Goal: Transaction & Acquisition: Book appointment/travel/reservation

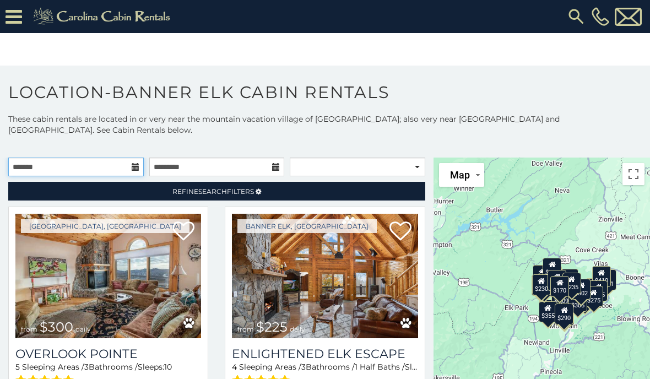
click at [105, 172] on input "text" at bounding box center [75, 166] width 135 height 19
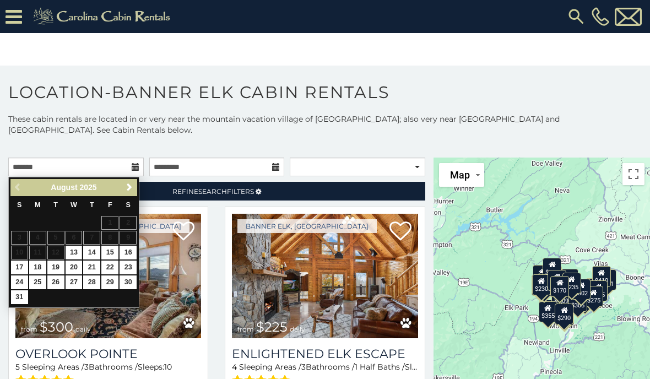
click at [130, 193] on link "Next" at bounding box center [129, 188] width 14 height 14
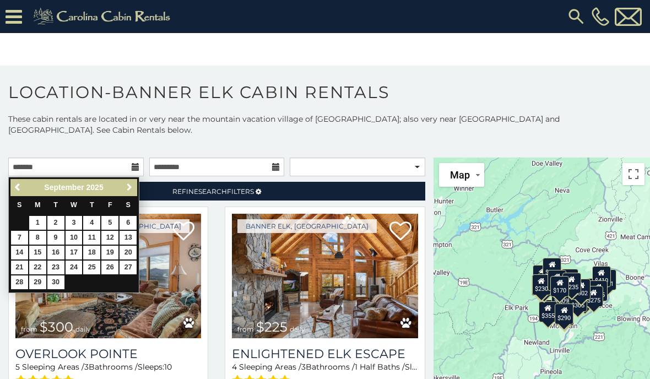
click at [134, 192] on link "Next" at bounding box center [129, 188] width 14 height 14
click at [135, 193] on link "Next" at bounding box center [129, 188] width 14 height 14
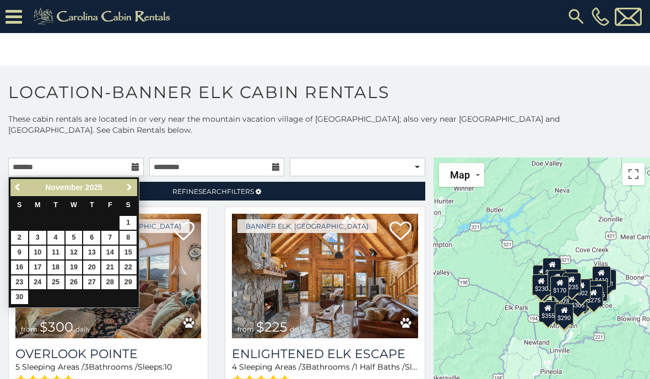
click at [135, 189] on link "Next" at bounding box center [129, 188] width 14 height 14
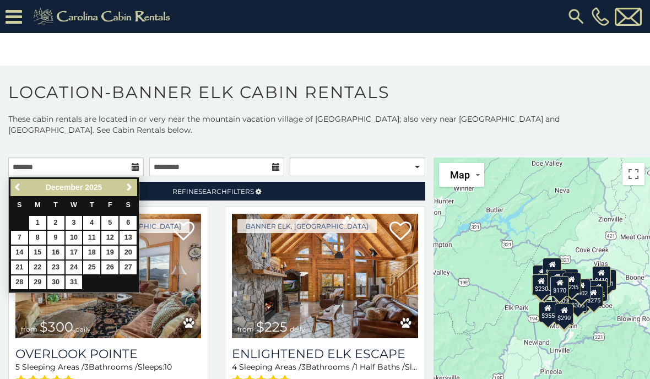
click at [137, 249] on link "20" at bounding box center [127, 253] width 17 height 14
type input "**********"
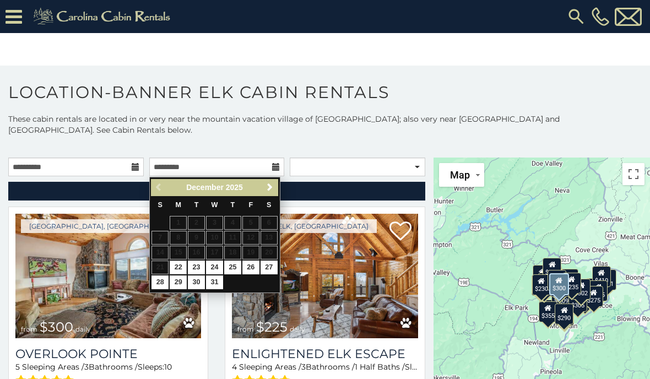
click at [138, 251] on img at bounding box center [108, 276] width 186 height 124
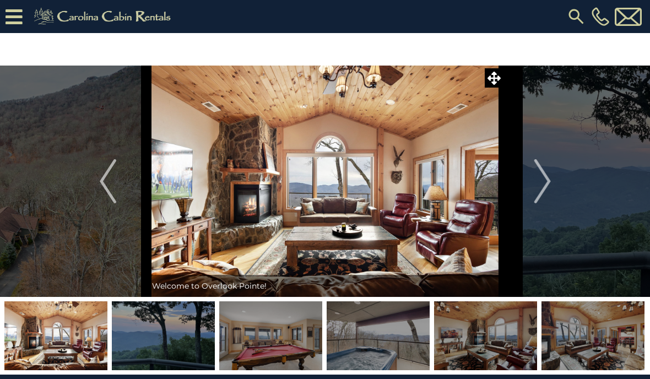
click at [17, 26] on icon at bounding box center [14, 16] width 17 height 19
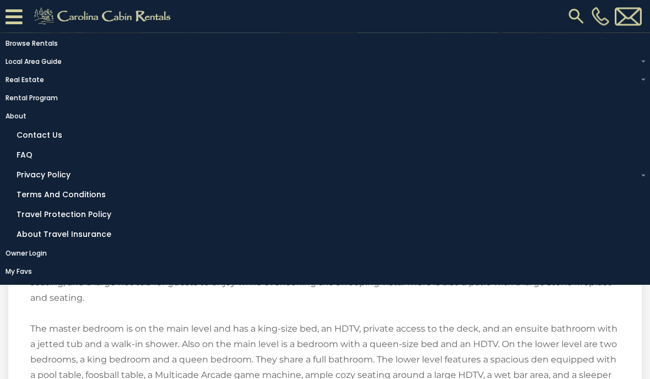
scroll to position [1481, 0]
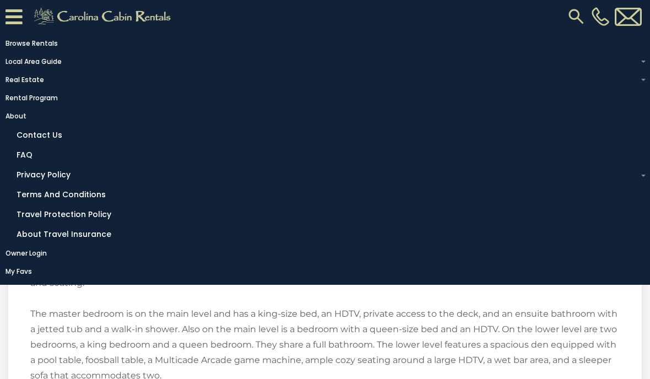
click at [401, 378] on p "Welcome to Overlook Pointe! Overlook Pointe is a 4BR/3BA mountain getaway with …" at bounding box center [324, 313] width 589 height 509
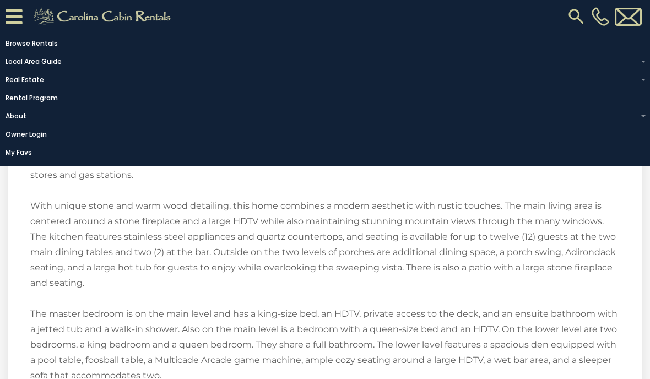
click at [434, 307] on p "Welcome to Overlook Pointe! Overlook Pointe is a 4BR/3BA mountain getaway with …" at bounding box center [324, 313] width 589 height 509
click at [454, 296] on p "Welcome to Overlook Pointe! Overlook Pointe is a 4BR/3BA mountain getaway with …" at bounding box center [324, 313] width 589 height 509
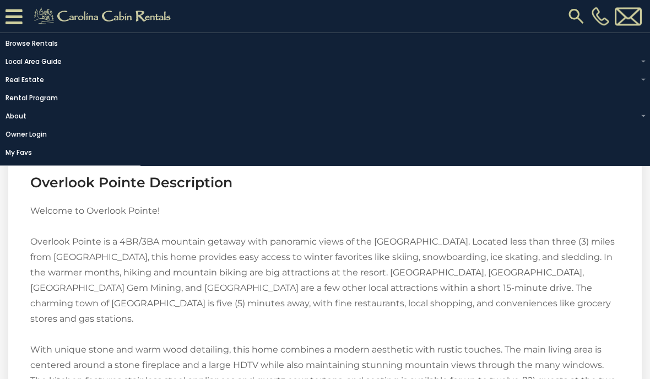
scroll to position [1337, 0]
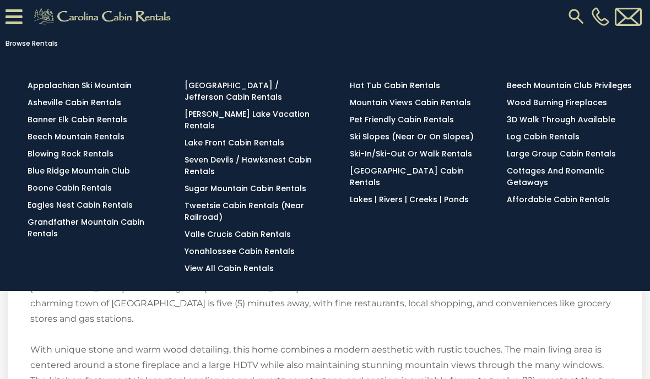
click at [123, 124] on link "Banner Elk Cabin Rentals" at bounding box center [78, 119] width 100 height 11
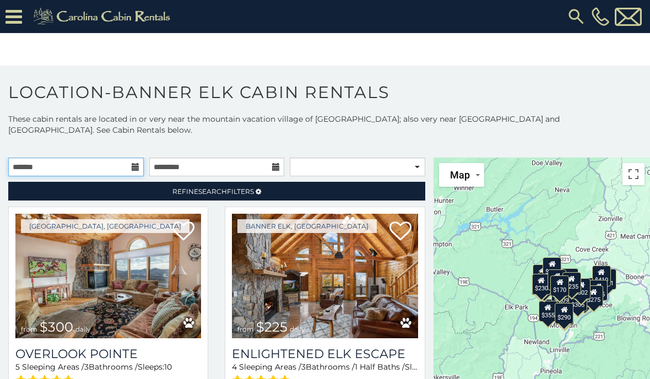
click at [138, 175] on input "text" at bounding box center [75, 166] width 135 height 19
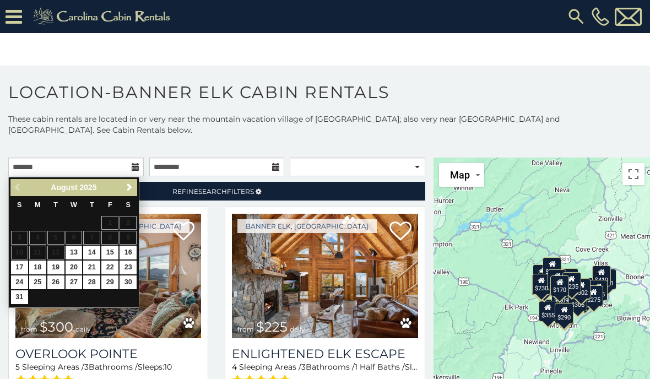
click at [134, 192] on link "Next" at bounding box center [129, 188] width 14 height 14
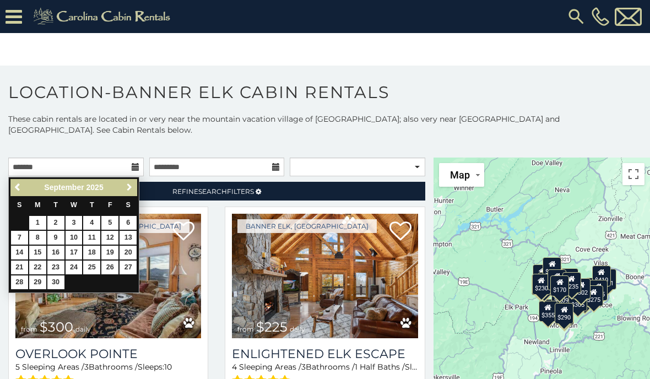
click at [134, 193] on link "Next" at bounding box center [129, 188] width 14 height 14
click at [134, 192] on link "Next" at bounding box center [129, 188] width 14 height 14
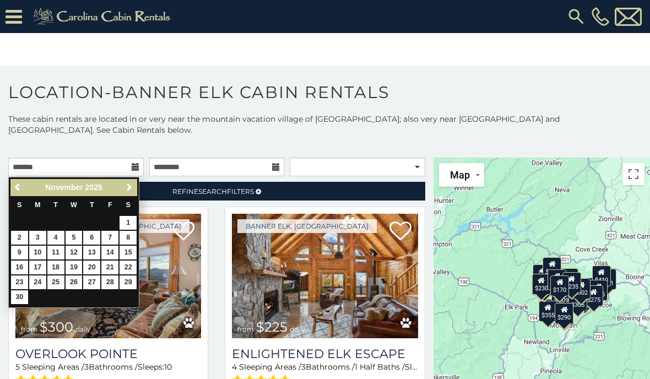
click at [135, 189] on link "Next" at bounding box center [129, 188] width 14 height 14
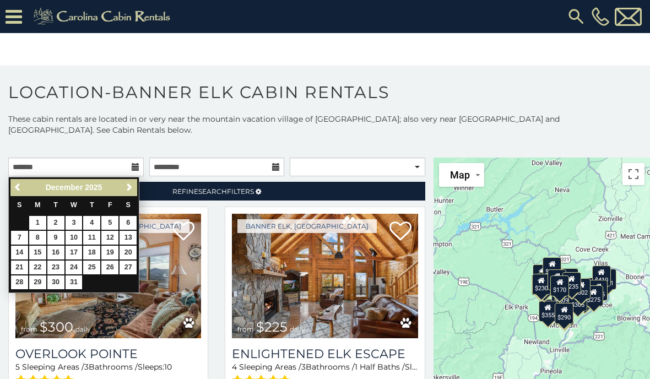
click at [137, 251] on link "20" at bounding box center [127, 253] width 17 height 14
type input "**********"
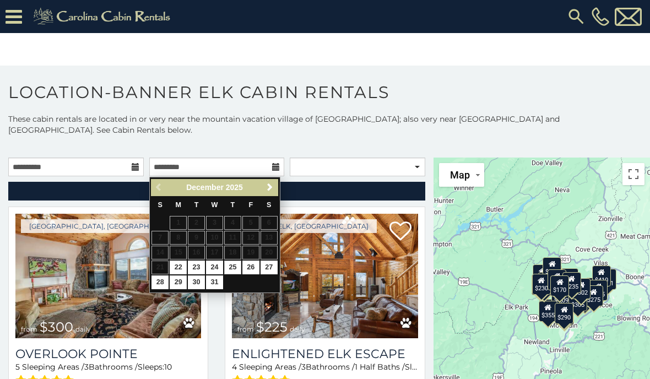
click at [239, 267] on link "25" at bounding box center [232, 267] width 17 height 14
type input "**********"
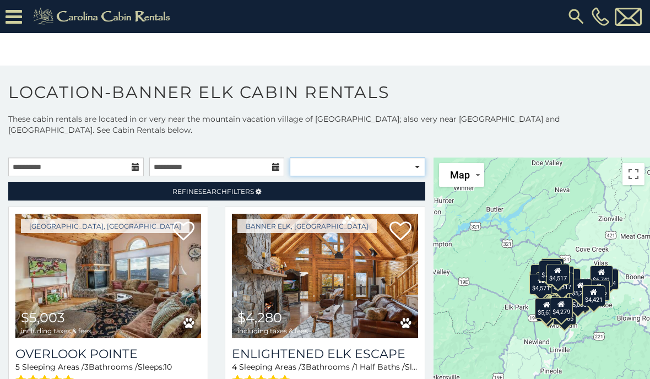
click at [386, 174] on select "**********" at bounding box center [357, 166] width 135 height 19
click at [420, 168] on select "**********" at bounding box center [357, 166] width 135 height 19
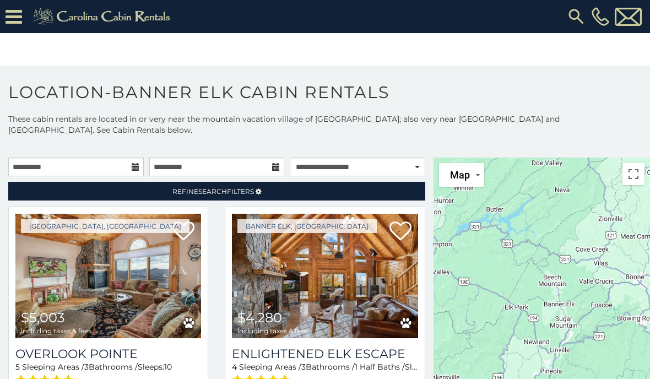
click at [377, 193] on link "Refine Search Filters" at bounding box center [216, 191] width 417 height 19
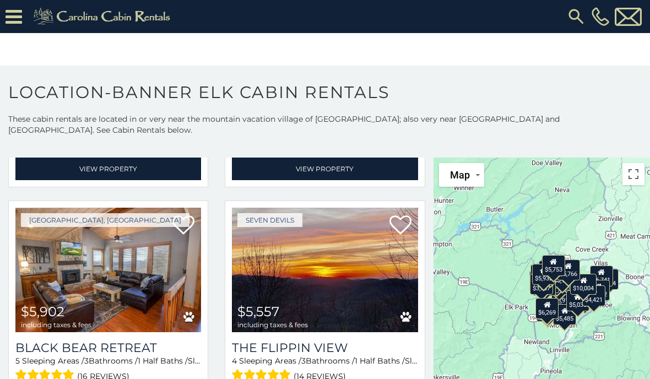
scroll to position [2084, 0]
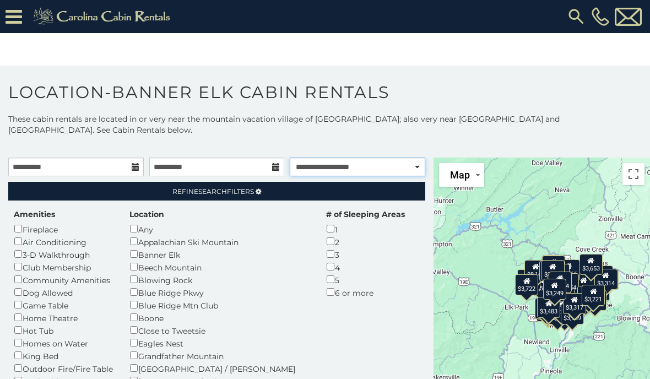
click at [419, 174] on select "**********" at bounding box center [357, 166] width 135 height 19
select select "*********"
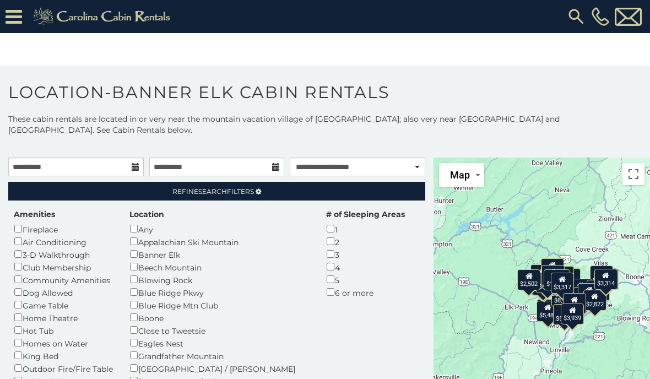
click at [388, 194] on link "Refine Search Filters" at bounding box center [216, 191] width 417 height 19
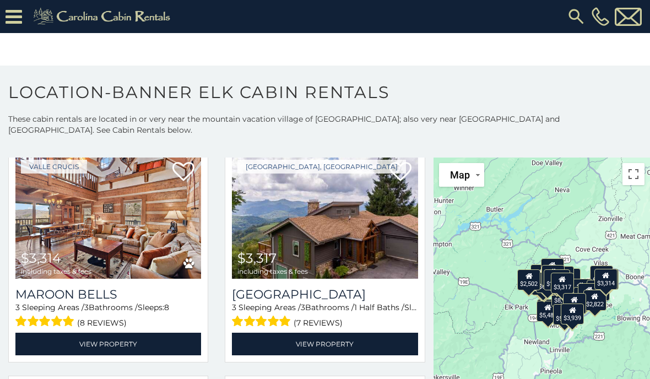
scroll to position [3032, 0]
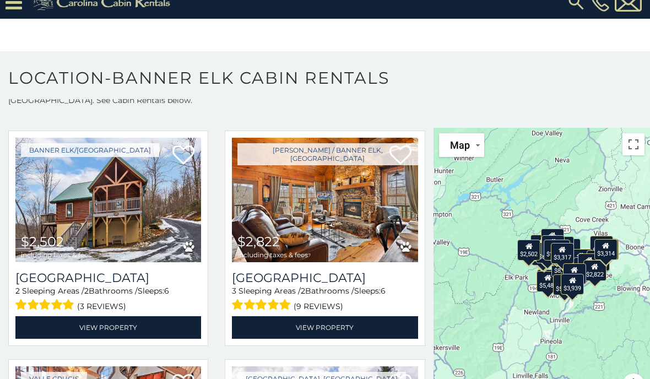
scroll to position [2787, 0]
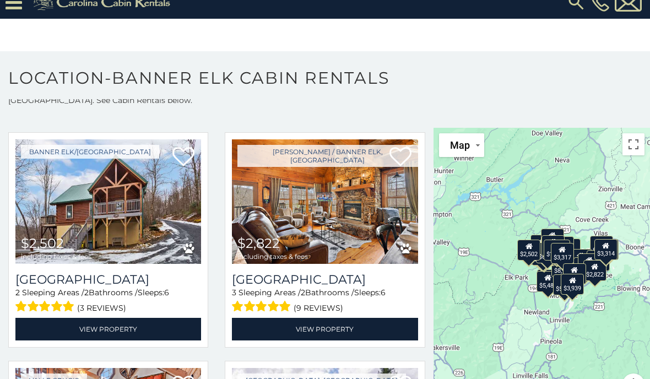
click at [155, 220] on img at bounding box center [108, 201] width 186 height 124
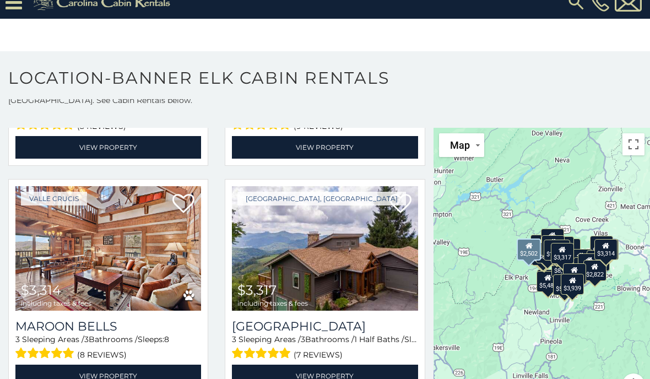
scroll to position [2970, 0]
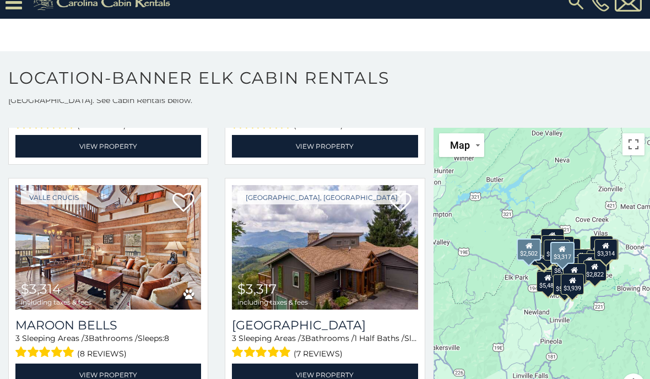
click at [380, 253] on img at bounding box center [325, 247] width 186 height 124
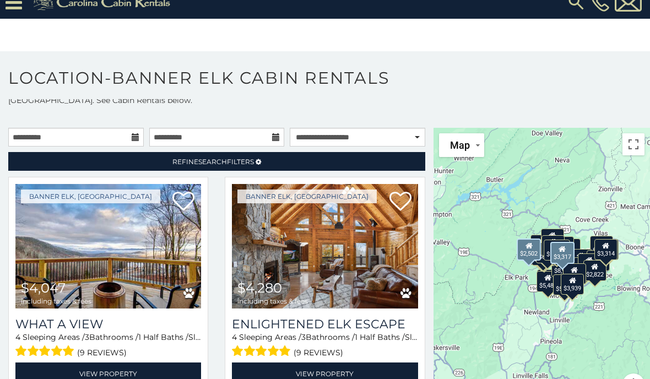
scroll to position [0, 0]
click at [176, 263] on img at bounding box center [108, 246] width 186 height 124
click at [358, 257] on img at bounding box center [325, 246] width 186 height 124
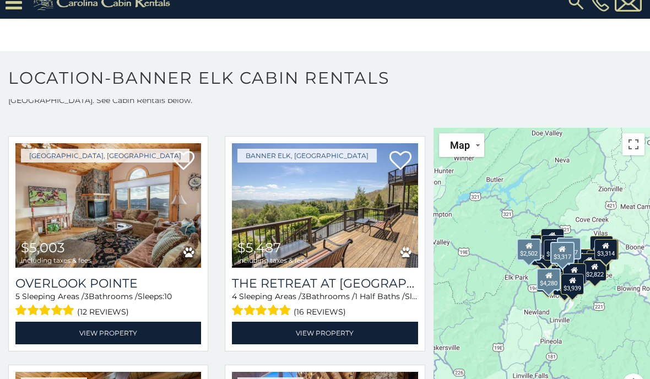
scroll to position [285, 0]
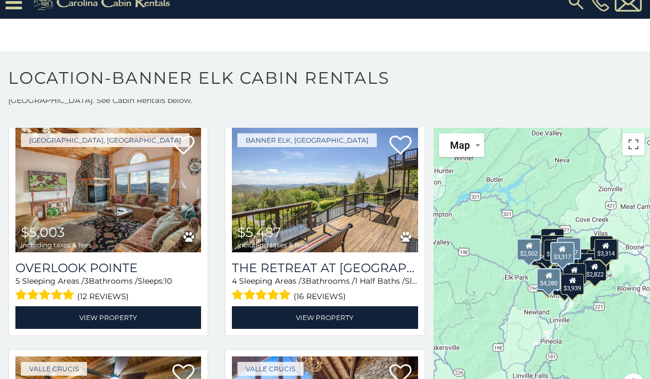
click at [372, 206] on img at bounding box center [325, 190] width 186 height 124
click at [358, 208] on img at bounding box center [325, 190] width 186 height 124
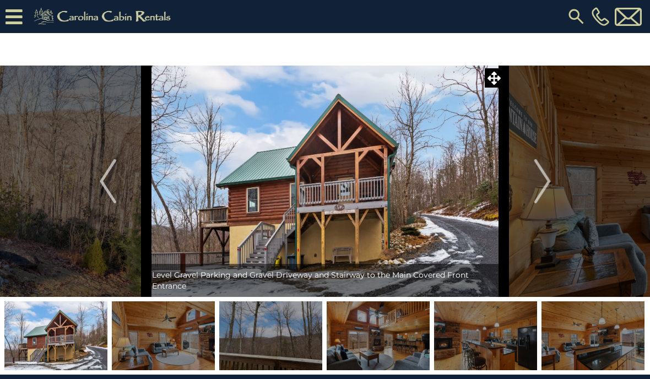
click at [547, 189] on img "Next" at bounding box center [541, 181] width 17 height 44
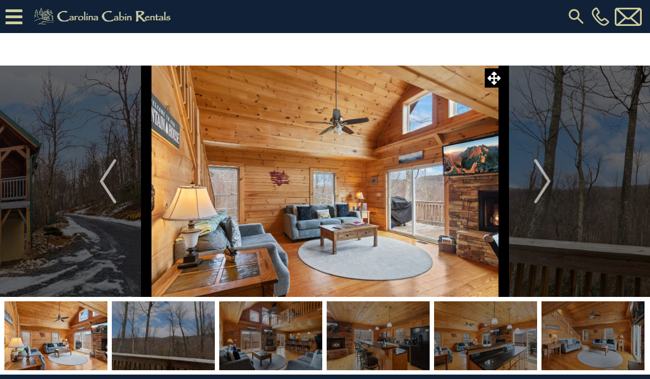
click at [546, 189] on img "Next" at bounding box center [541, 181] width 17 height 44
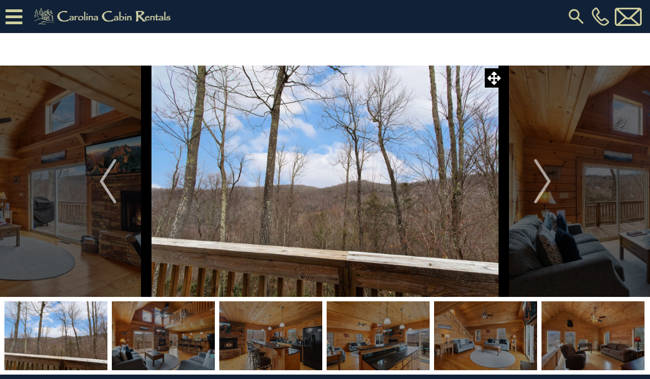
click at [545, 186] on img "Next" at bounding box center [541, 181] width 17 height 44
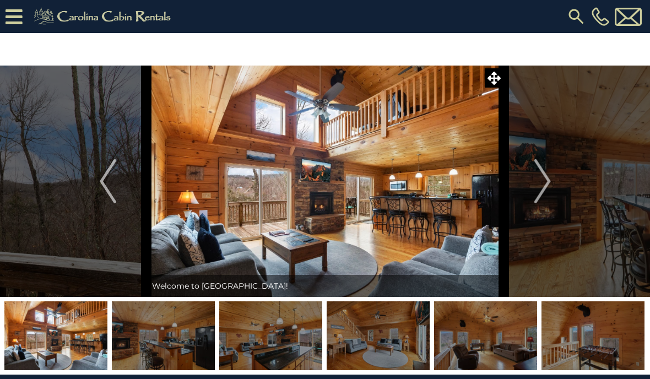
click at [550, 190] on img "Next" at bounding box center [541, 181] width 17 height 44
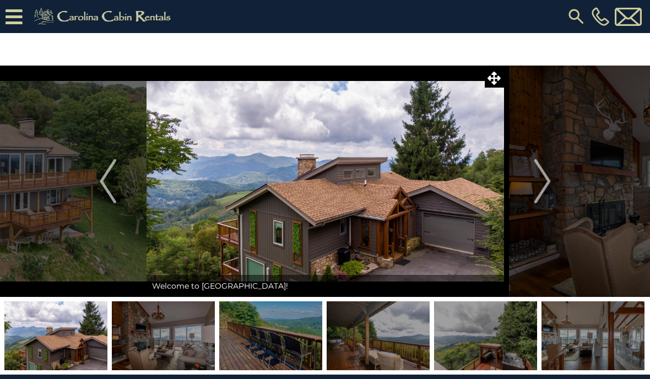
click at [540, 192] on img "Next" at bounding box center [541, 181] width 17 height 44
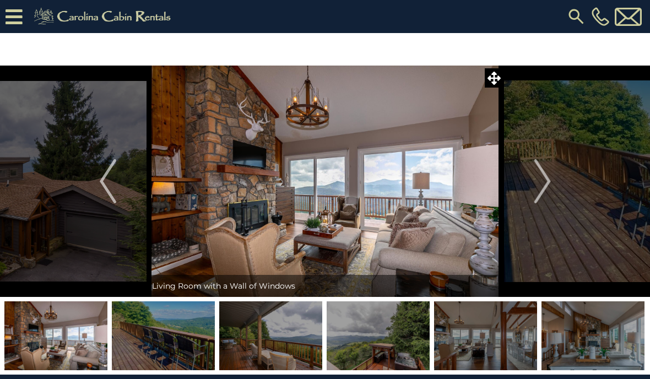
click at [549, 184] on img "Next" at bounding box center [541, 181] width 17 height 44
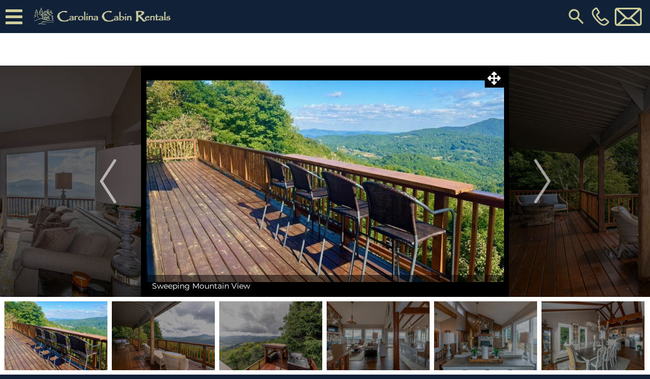
click at [548, 184] on img "Next" at bounding box center [541, 181] width 17 height 44
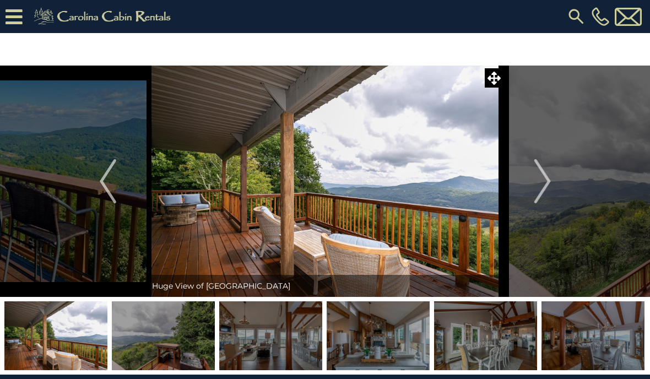
click at [544, 182] on img "Next" at bounding box center [541, 181] width 17 height 44
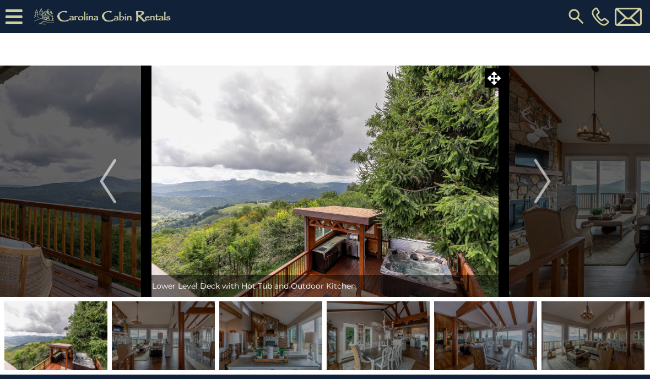
click at [550, 190] on img "Next" at bounding box center [541, 181] width 17 height 44
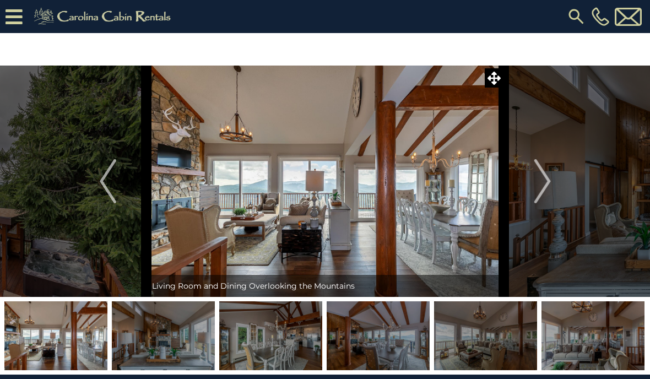
click at [552, 187] on button "Next" at bounding box center [542, 181] width 77 height 231
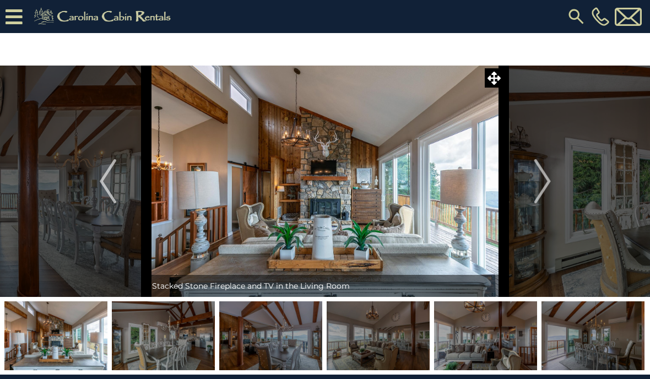
click at [550, 190] on img "Next" at bounding box center [541, 181] width 17 height 44
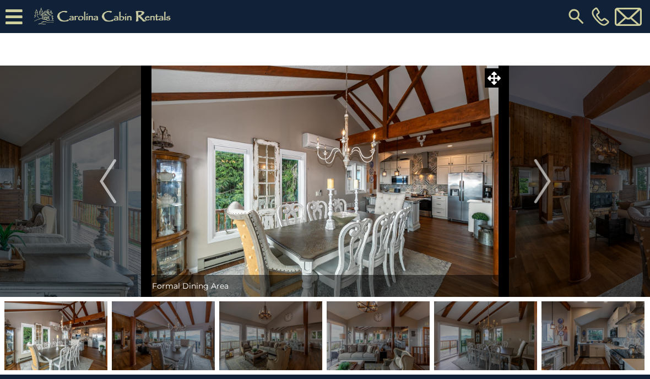
click at [556, 190] on button "Next" at bounding box center [542, 181] width 77 height 231
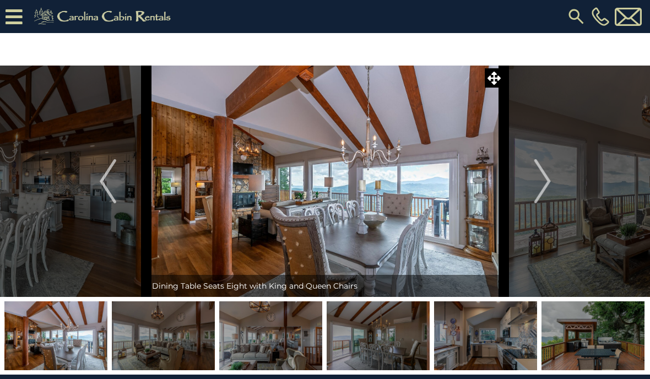
click at [549, 189] on img "Next" at bounding box center [541, 181] width 17 height 44
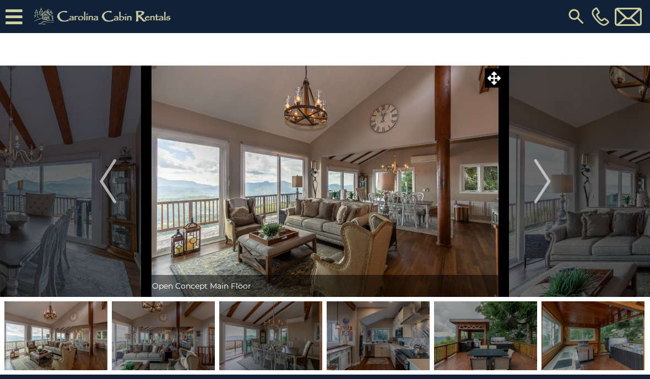
click at [553, 188] on button "Next" at bounding box center [542, 181] width 77 height 231
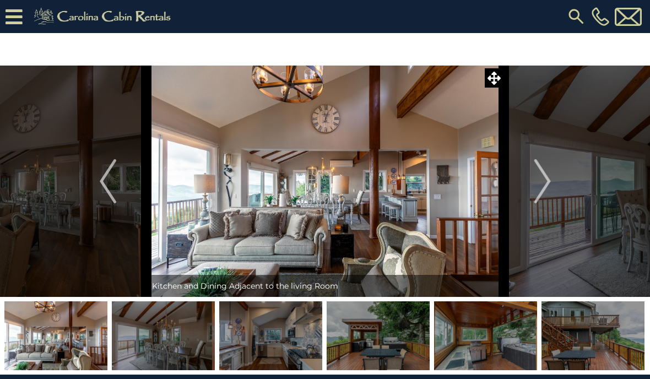
click at [557, 194] on button "Next" at bounding box center [542, 181] width 77 height 231
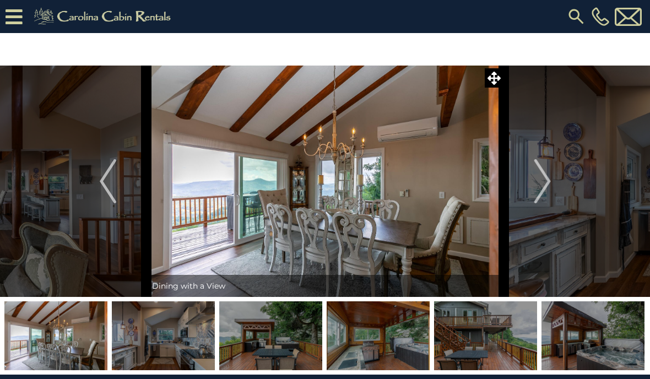
click at [547, 177] on img "Next" at bounding box center [541, 181] width 17 height 44
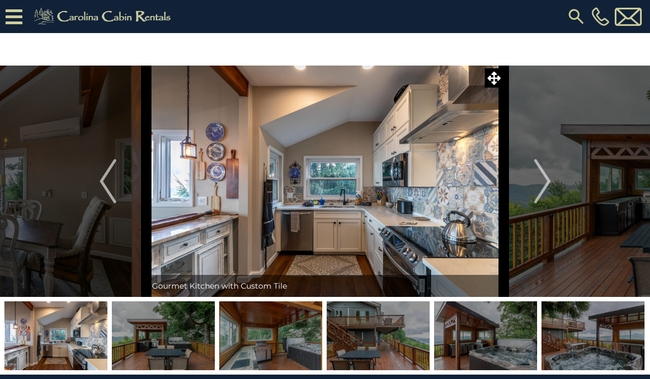
click at [554, 188] on button "Next" at bounding box center [542, 181] width 77 height 231
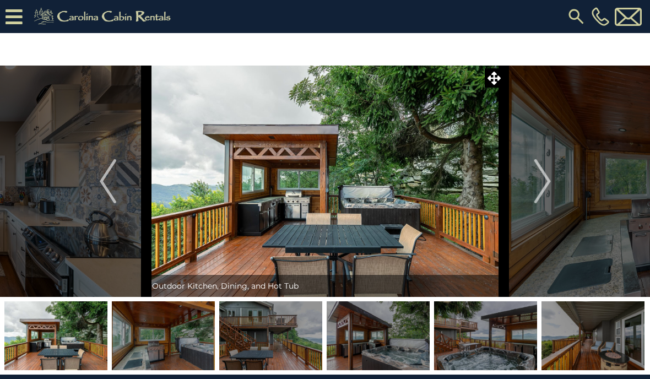
click at [553, 189] on button "Next" at bounding box center [542, 181] width 77 height 231
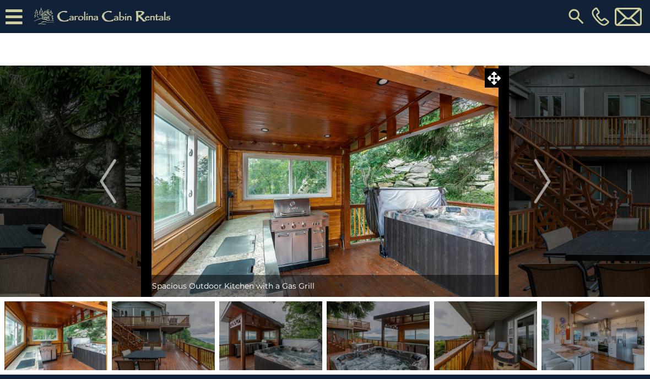
click at [550, 184] on img "Next" at bounding box center [541, 181] width 17 height 44
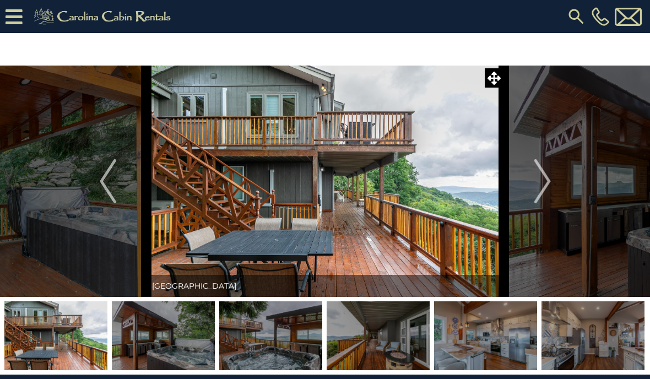
click at [550, 185] on img "Next" at bounding box center [541, 181] width 17 height 44
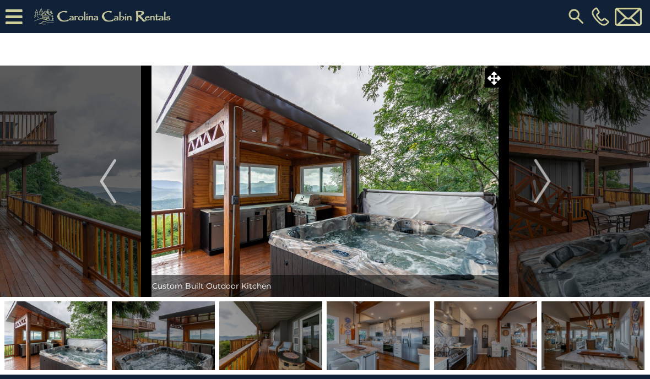
click at [557, 191] on button "Next" at bounding box center [542, 181] width 77 height 231
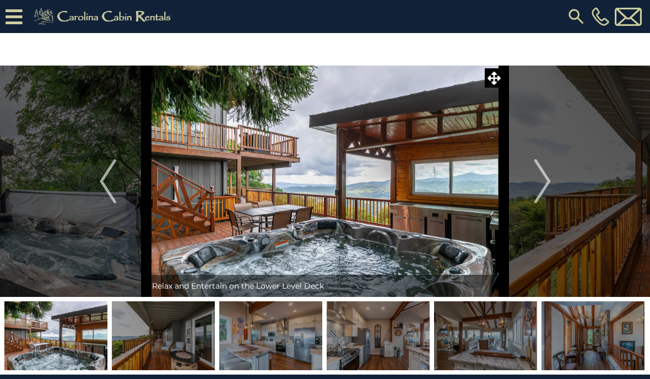
click at [549, 177] on img "Next" at bounding box center [541, 181] width 17 height 44
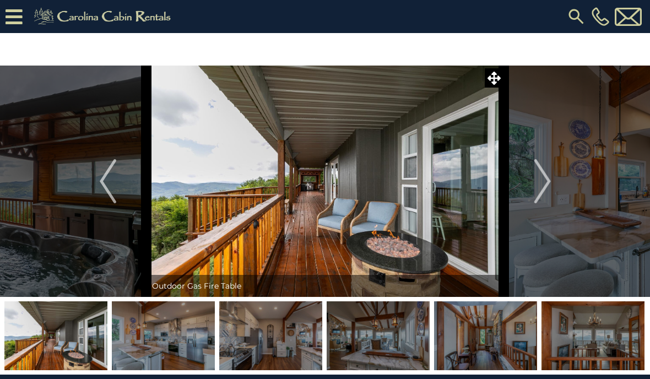
click at [553, 188] on button "Next" at bounding box center [542, 181] width 77 height 231
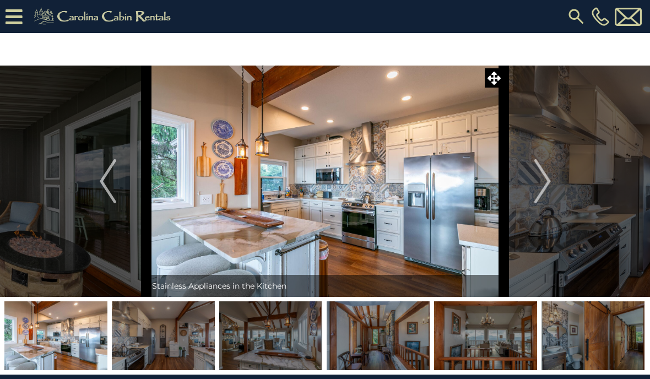
click at [551, 187] on button "Next" at bounding box center [542, 181] width 77 height 231
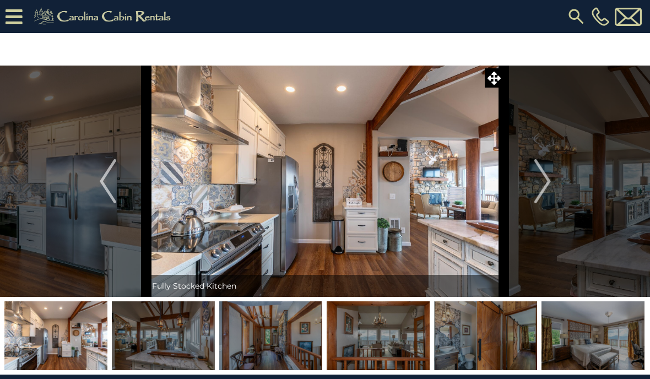
click at [553, 191] on button "Next" at bounding box center [542, 181] width 77 height 231
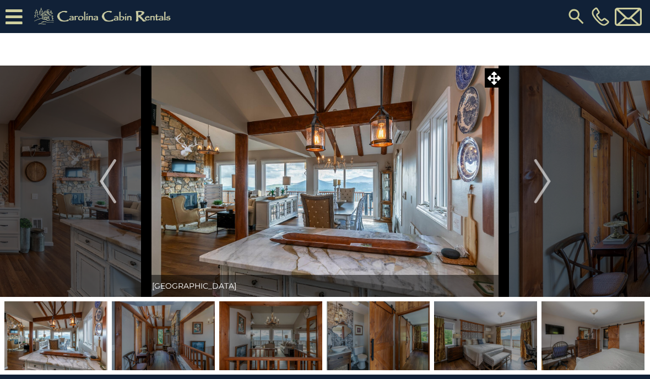
click at [552, 189] on button "Next" at bounding box center [542, 181] width 77 height 231
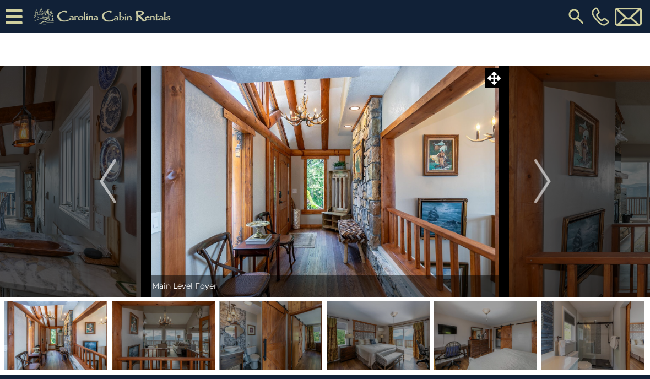
click at [548, 188] on img "Next" at bounding box center [541, 181] width 17 height 44
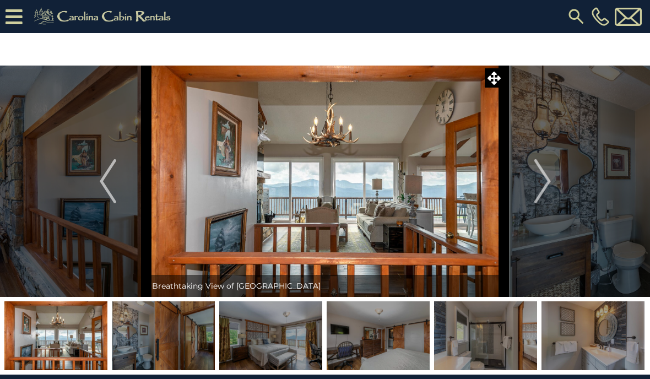
click at [544, 181] on img "Next" at bounding box center [541, 181] width 17 height 44
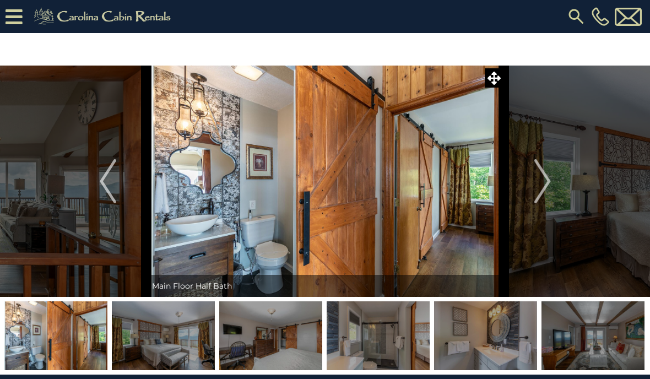
click at [544, 189] on img "Next" at bounding box center [541, 181] width 17 height 44
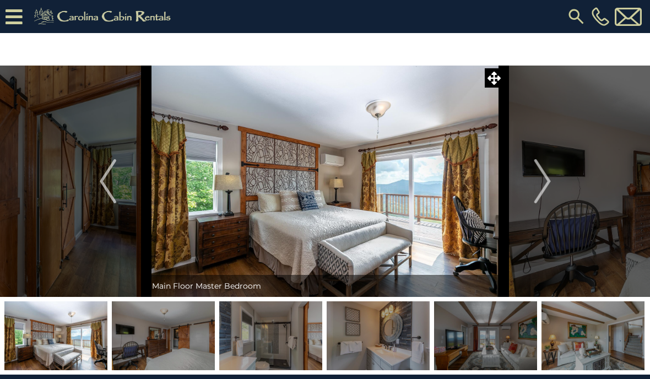
click at [551, 191] on button "Next" at bounding box center [542, 181] width 77 height 231
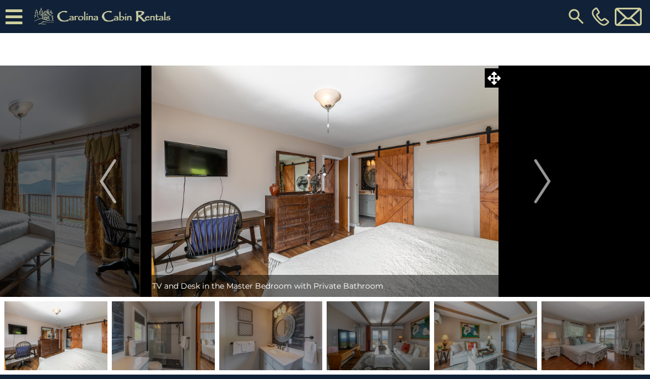
click at [547, 190] on img "Next" at bounding box center [541, 181] width 17 height 44
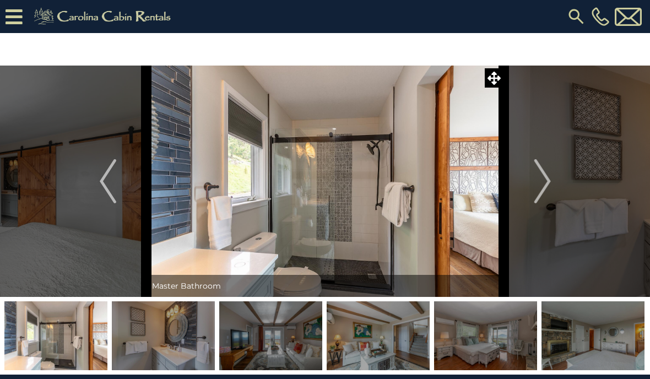
click at [547, 197] on img "Next" at bounding box center [541, 181] width 17 height 44
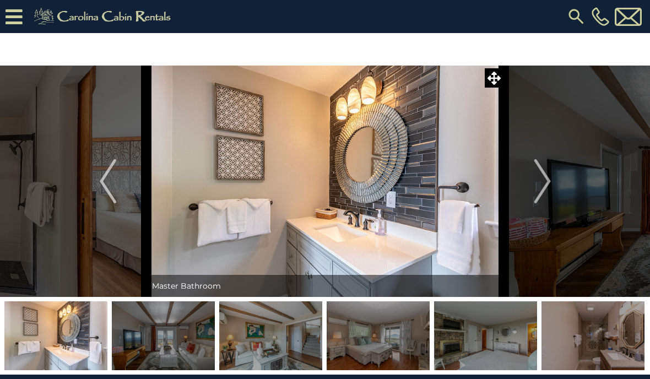
click at [545, 194] on img "Next" at bounding box center [541, 181] width 17 height 44
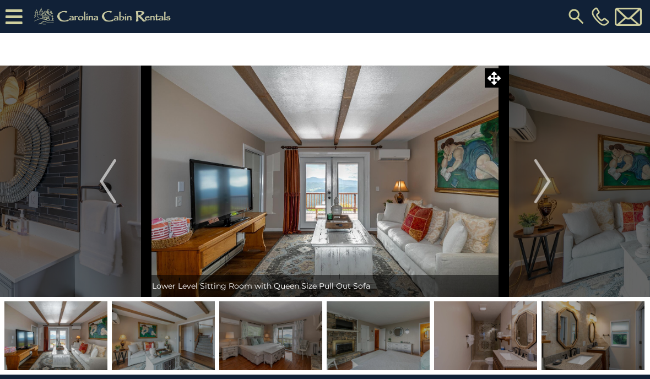
click at [553, 192] on button "Next" at bounding box center [542, 181] width 77 height 231
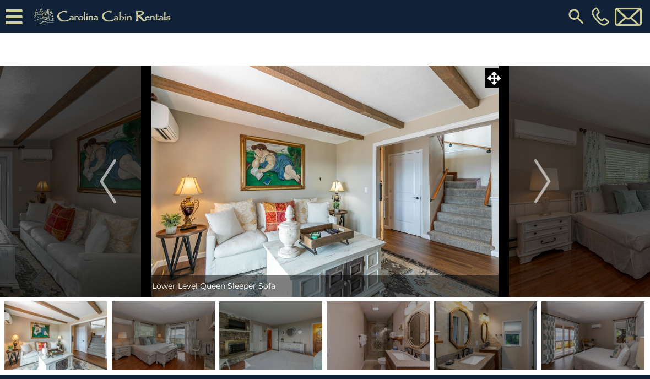
click at [545, 195] on img "Next" at bounding box center [541, 181] width 17 height 44
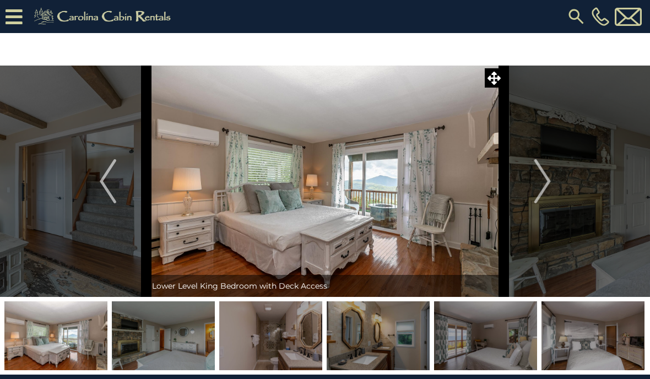
click at [116, 179] on img "Previous" at bounding box center [108, 181] width 17 height 44
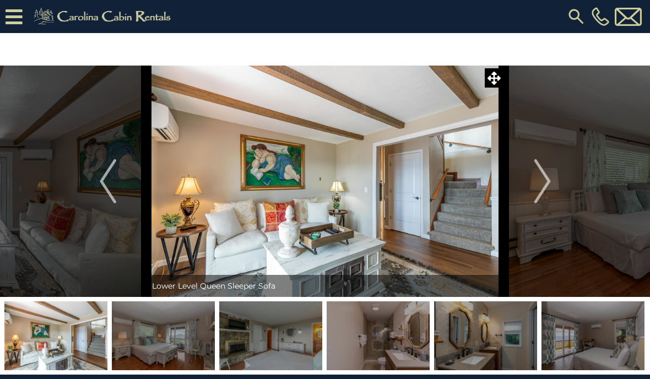
click at [119, 186] on button "Previous" at bounding box center [107, 181] width 77 height 231
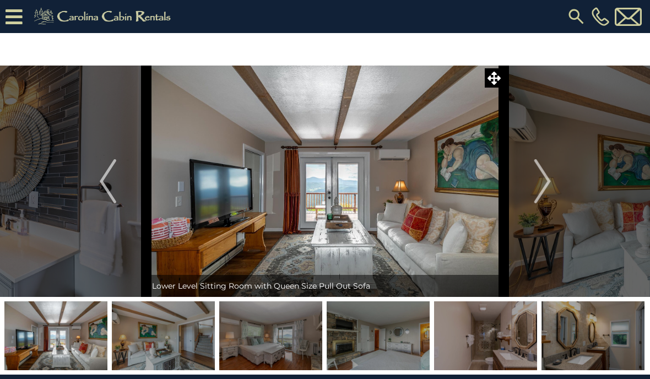
click at [547, 189] on img "Next" at bounding box center [541, 181] width 17 height 44
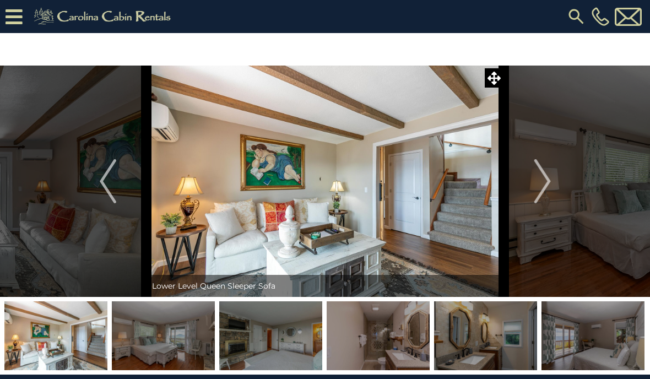
click at [543, 182] on img "Next" at bounding box center [541, 181] width 17 height 44
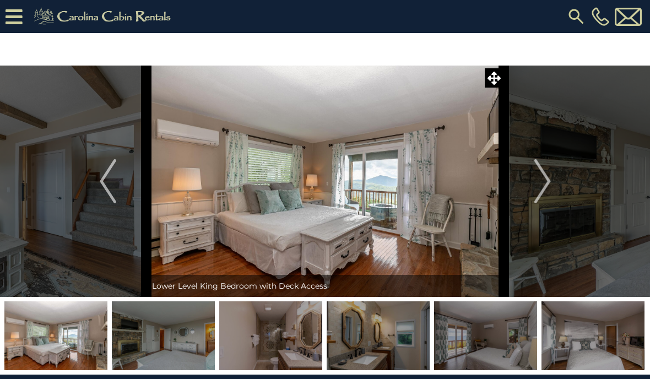
click at [540, 180] on img "Next" at bounding box center [541, 181] width 17 height 44
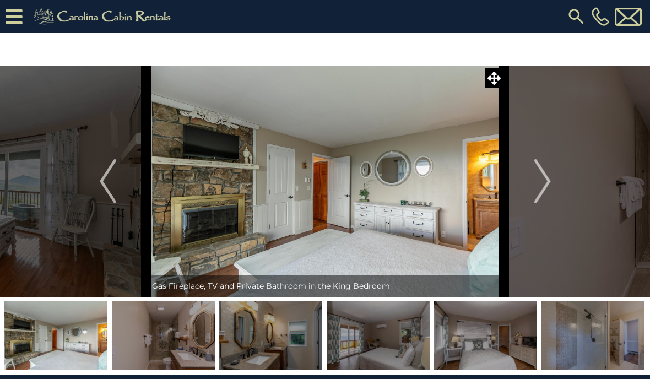
click at [547, 193] on img "Next" at bounding box center [541, 181] width 17 height 44
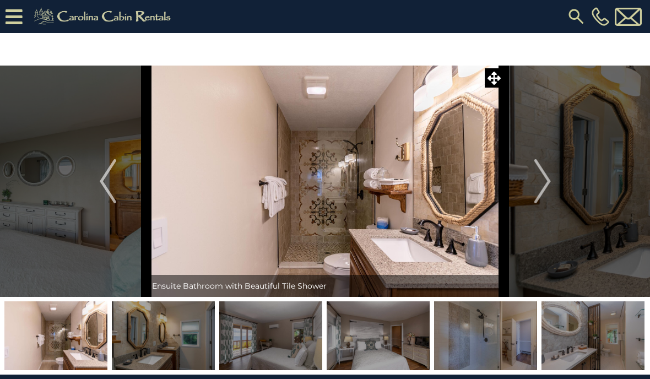
click at [556, 197] on button "Next" at bounding box center [542, 181] width 77 height 231
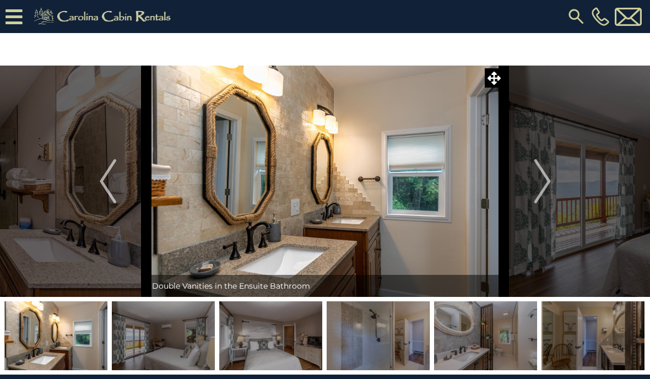
click at [550, 187] on img "Next" at bounding box center [541, 181] width 17 height 44
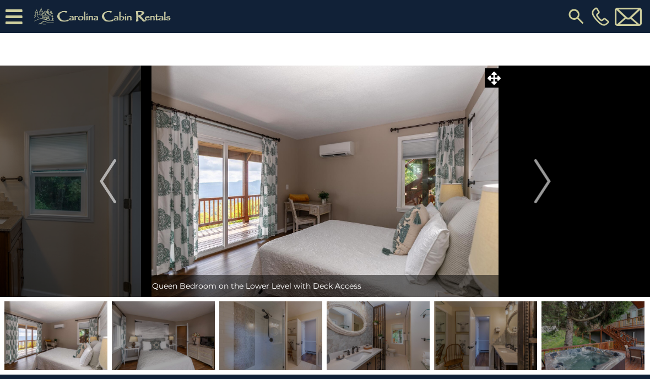
click at [553, 194] on button "Next" at bounding box center [542, 181] width 77 height 231
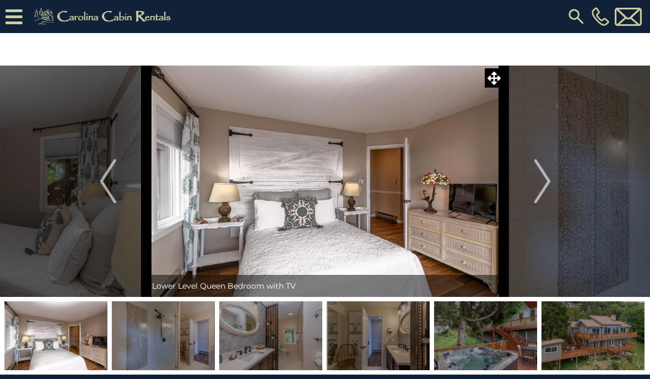
click at [547, 193] on img "Next" at bounding box center [541, 181] width 17 height 44
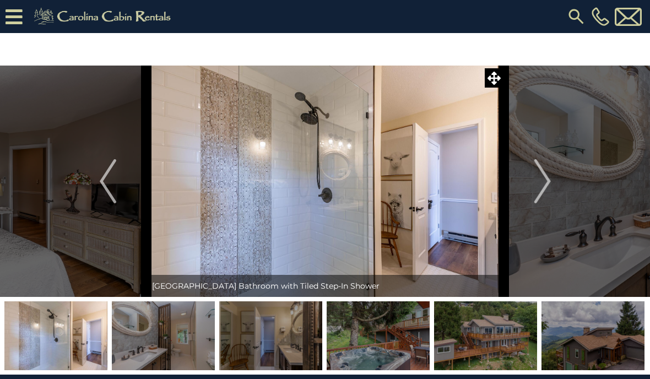
click at [545, 189] on img "Next" at bounding box center [541, 181] width 17 height 44
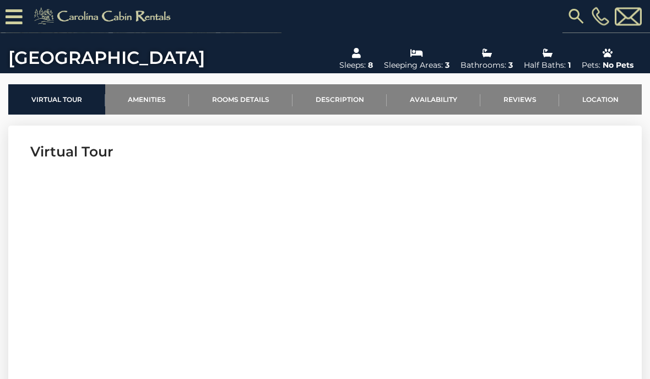
scroll to position [313, 0]
click at [533, 107] on link "Reviews" at bounding box center [519, 99] width 79 height 30
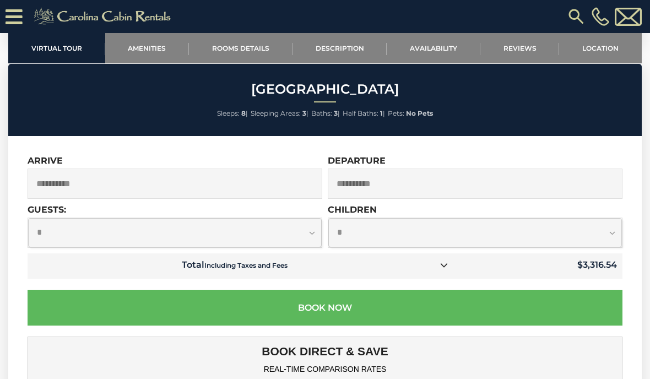
scroll to position [2894, 0]
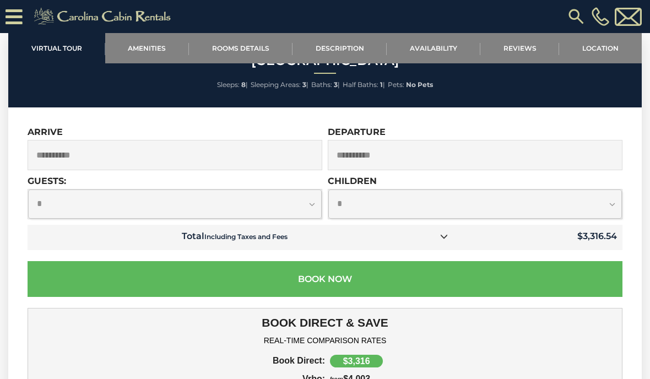
click at [447, 236] on icon at bounding box center [444, 236] width 8 height 8
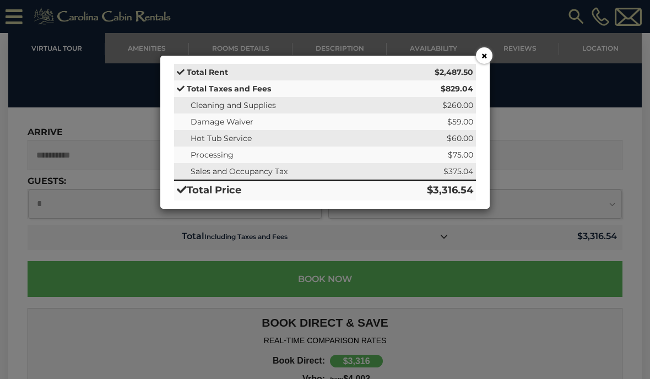
click at [485, 69] on div "× Total Rent $2,487.50 Total Taxes and Fees $829.04 Cleaning and Supplies $260.…" at bounding box center [325, 132] width 330 height 154
click at [489, 57] on button "×" at bounding box center [484, 55] width 17 height 17
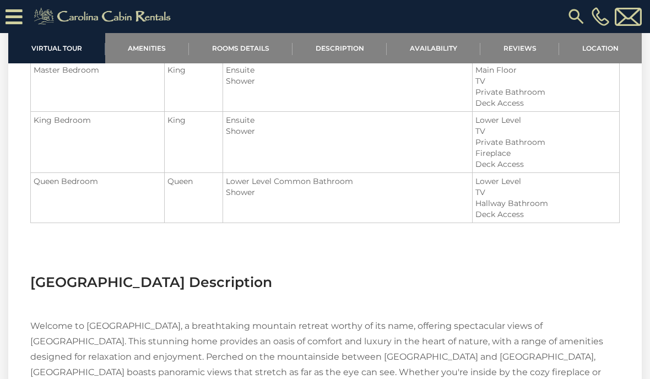
scroll to position [1206, 0]
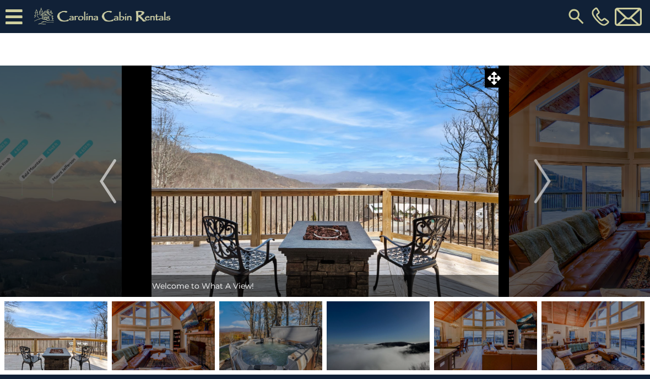
click at [548, 187] on img "Next" at bounding box center [541, 181] width 17 height 44
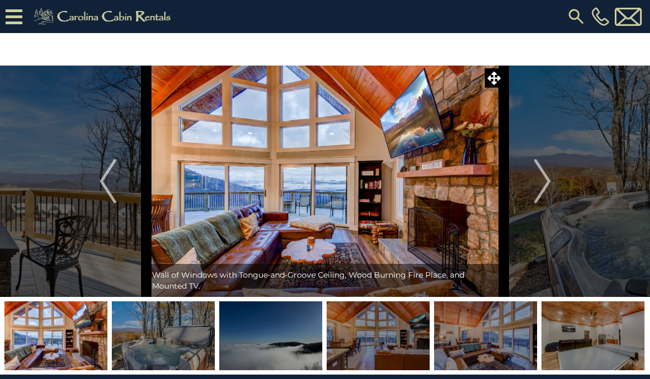
click at [547, 186] on img "Next" at bounding box center [541, 181] width 17 height 44
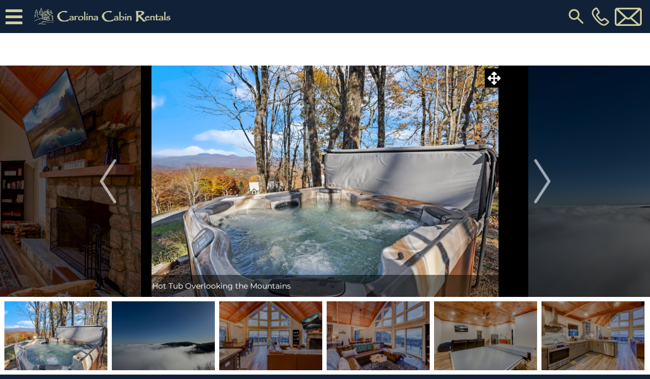
click at [552, 188] on button "Next" at bounding box center [542, 181] width 77 height 231
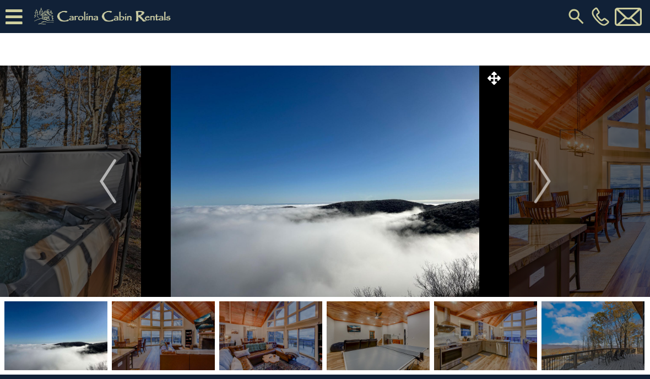
click at [549, 178] on img "Next" at bounding box center [541, 181] width 17 height 44
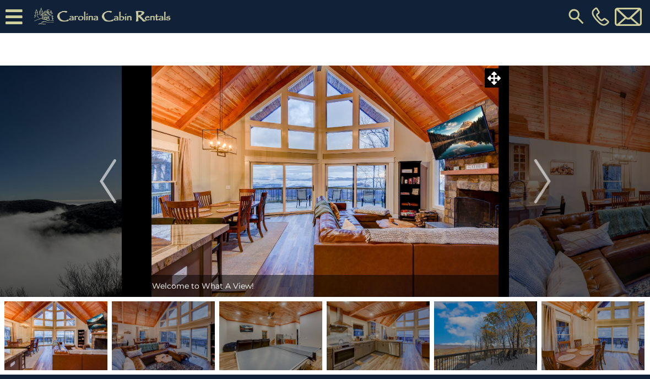
click at [539, 179] on img "Next" at bounding box center [541, 181] width 17 height 44
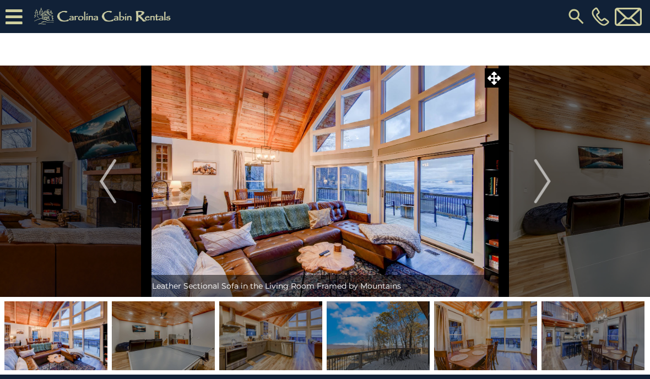
click at [101, 181] on img "Previous" at bounding box center [108, 181] width 17 height 44
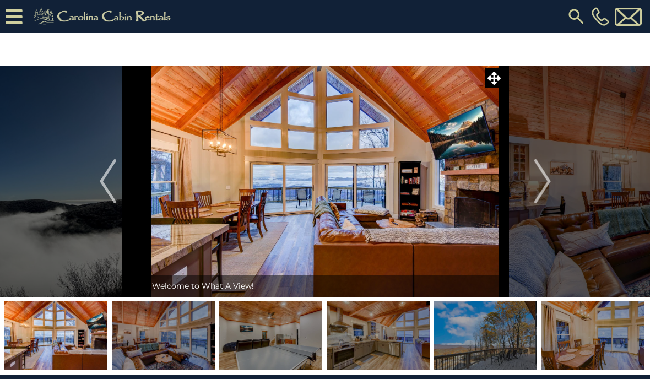
click at [546, 183] on img "Next" at bounding box center [541, 181] width 17 height 44
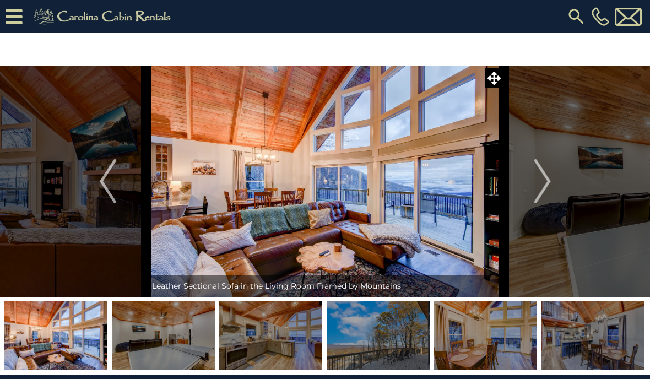
click at [549, 180] on img "Next" at bounding box center [541, 181] width 17 height 44
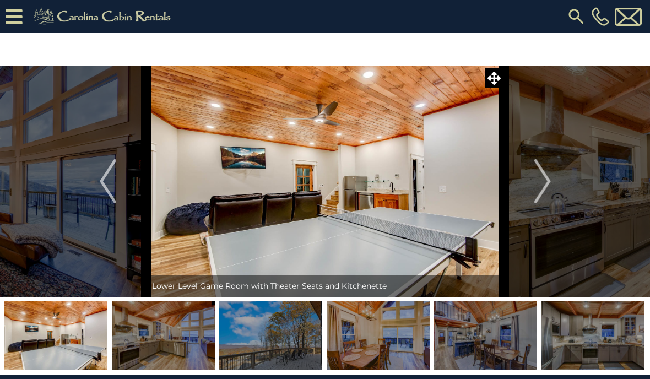
click at [553, 189] on button "Next" at bounding box center [542, 181] width 77 height 231
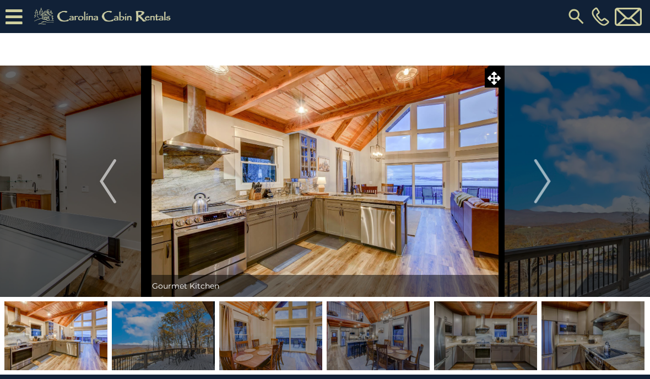
click at [559, 183] on button "Next" at bounding box center [542, 181] width 77 height 231
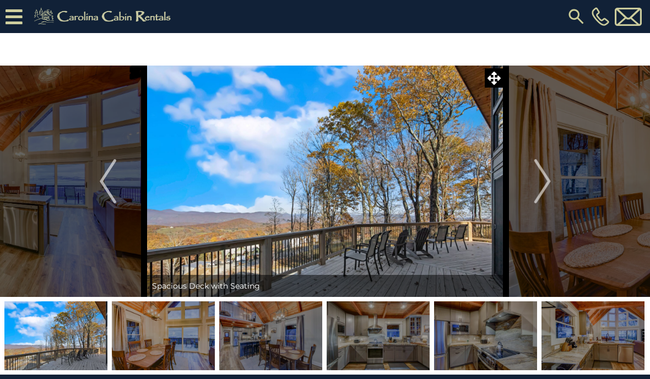
click at [556, 187] on button "Next" at bounding box center [542, 181] width 77 height 231
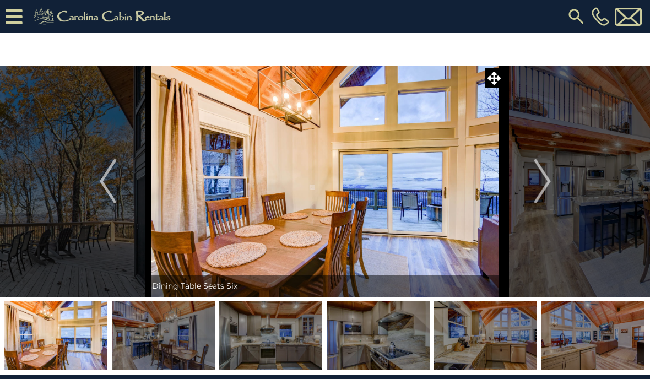
click at [554, 186] on button "Next" at bounding box center [542, 181] width 77 height 231
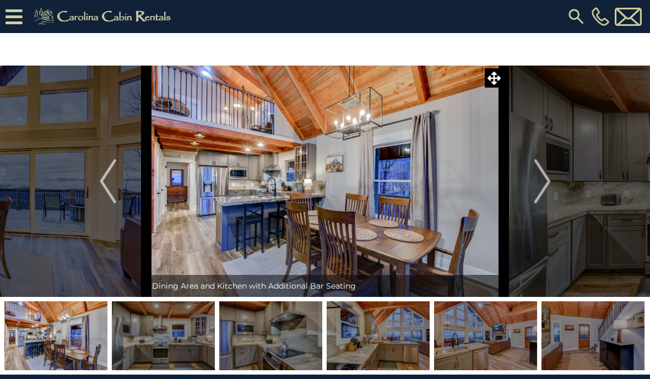
click at [557, 187] on button "Next" at bounding box center [542, 181] width 77 height 231
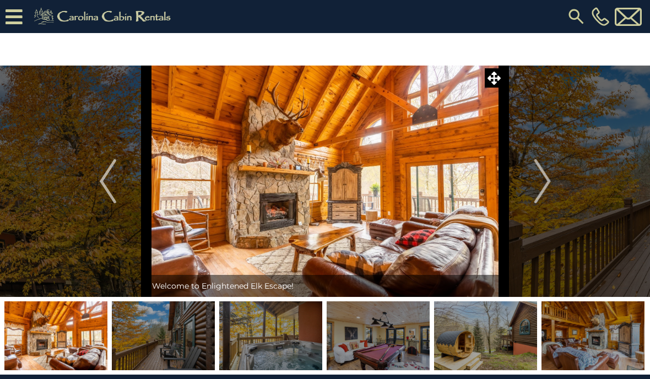
click at [552, 179] on button "Next" at bounding box center [542, 181] width 77 height 231
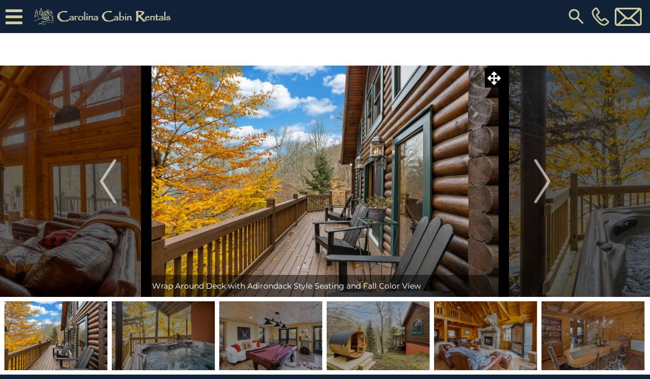
click at [557, 182] on button "Next" at bounding box center [542, 181] width 77 height 231
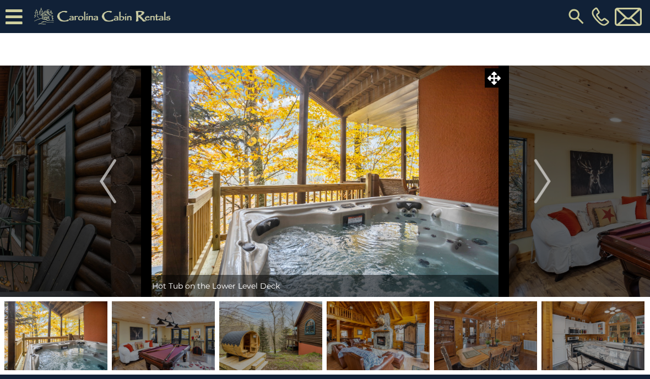
click at [552, 188] on button "Next" at bounding box center [542, 181] width 77 height 231
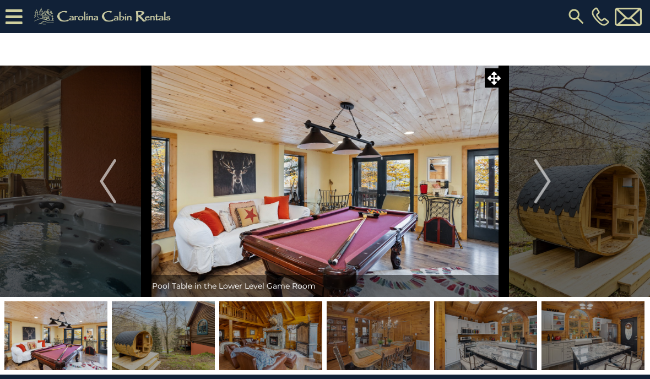
click at [549, 190] on img "Next" at bounding box center [541, 181] width 17 height 44
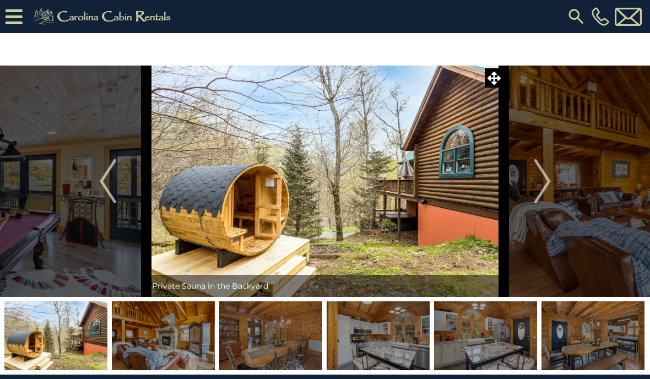
click at [547, 189] on img "Next" at bounding box center [541, 181] width 17 height 44
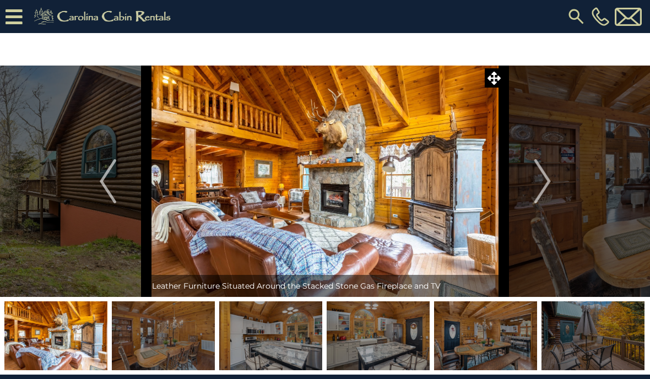
click at [549, 190] on img "Next" at bounding box center [541, 181] width 17 height 44
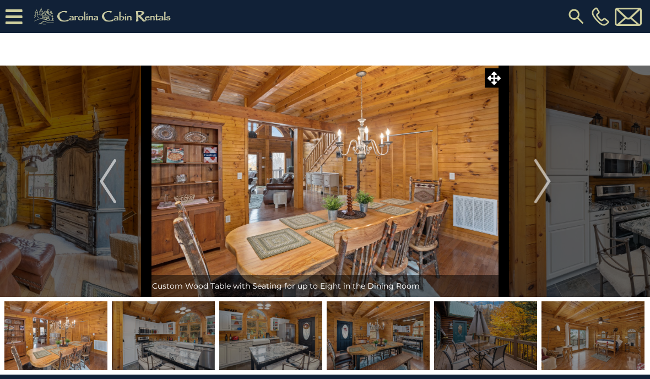
click at [547, 186] on img "Next" at bounding box center [541, 181] width 17 height 44
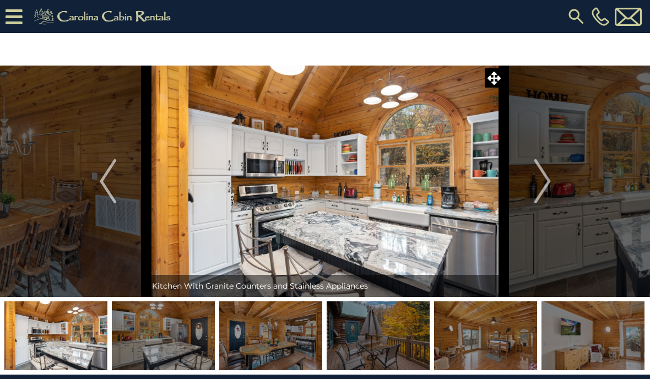
click at [546, 190] on img "Next" at bounding box center [541, 181] width 17 height 44
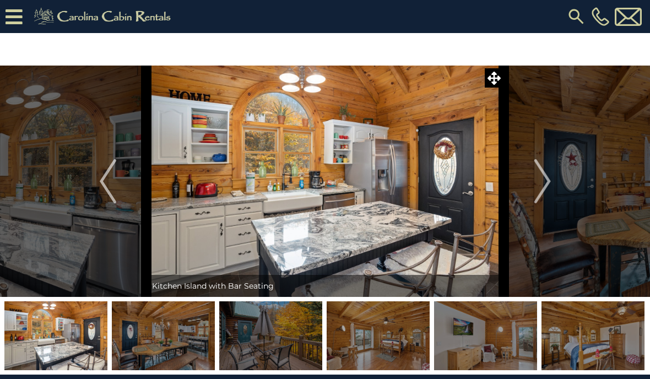
click at [549, 190] on img "Next" at bounding box center [541, 181] width 17 height 44
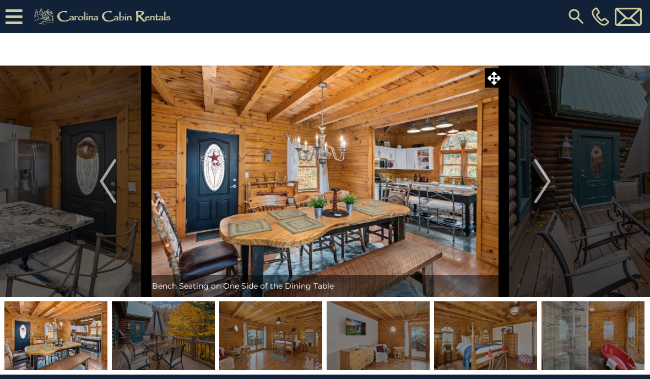
click at [546, 188] on img "Next" at bounding box center [541, 181] width 17 height 44
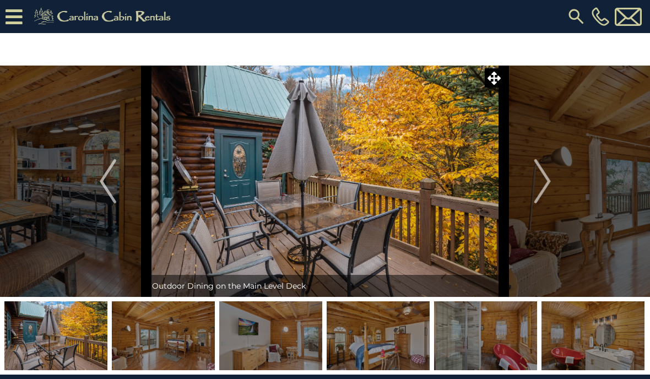
click at [549, 182] on img "Next" at bounding box center [541, 181] width 17 height 44
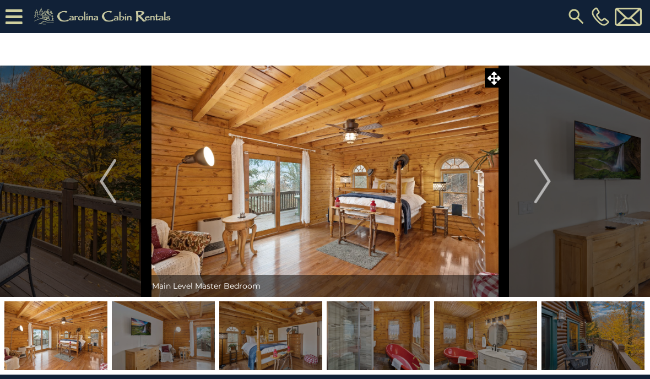
click at [542, 187] on img "Next" at bounding box center [541, 181] width 17 height 44
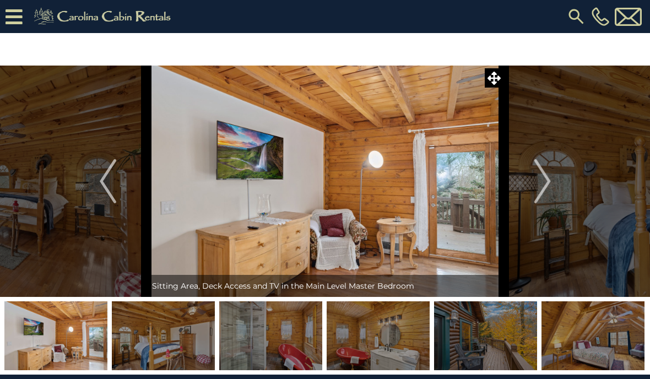
click at [546, 195] on img "Next" at bounding box center [541, 181] width 17 height 44
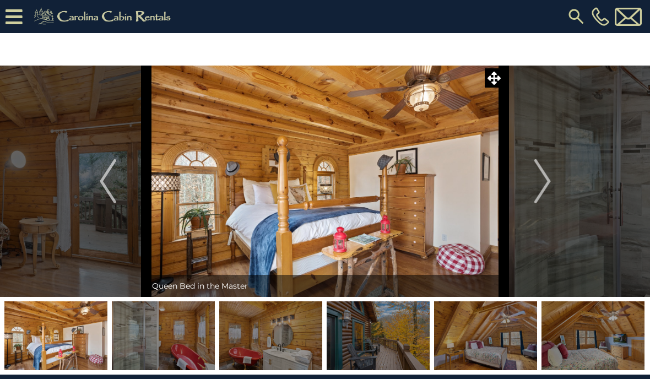
click at [548, 192] on img "Next" at bounding box center [541, 181] width 17 height 44
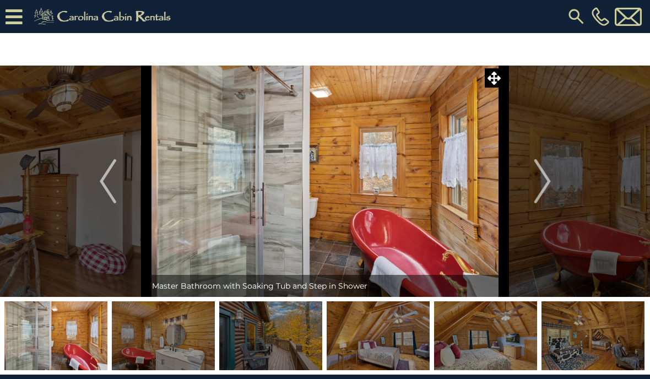
click at [547, 181] on img "Next" at bounding box center [541, 181] width 17 height 44
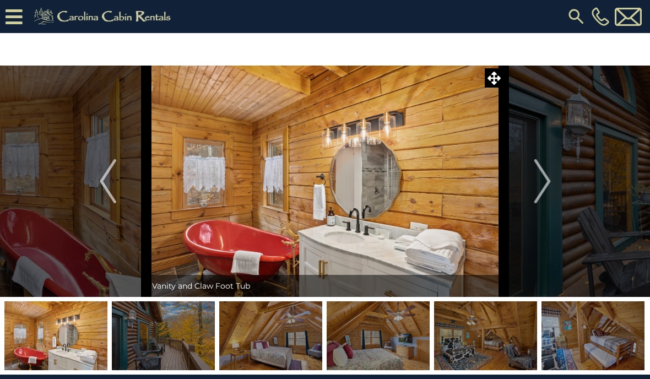
click at [545, 182] on img "Next" at bounding box center [541, 181] width 17 height 44
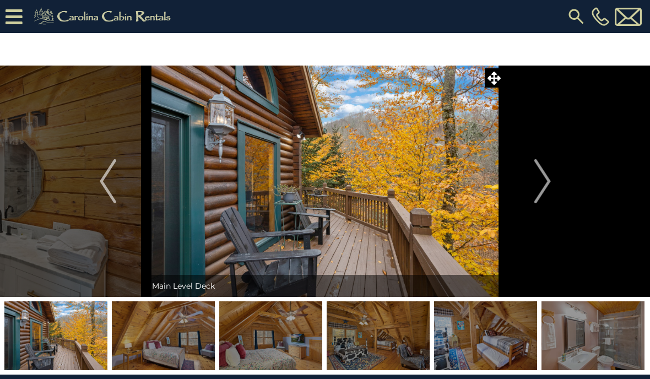
click at [548, 186] on img "Next" at bounding box center [541, 181] width 17 height 44
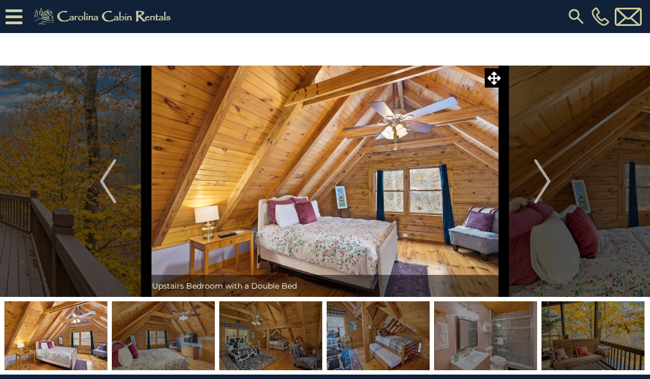
click at [549, 188] on img "Next" at bounding box center [541, 181] width 17 height 44
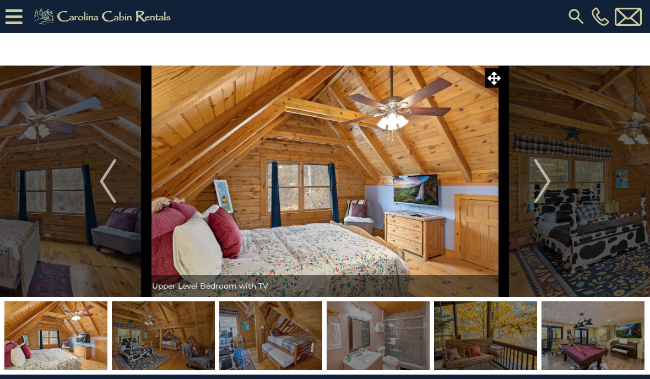
click at [549, 192] on img "Next" at bounding box center [541, 181] width 17 height 44
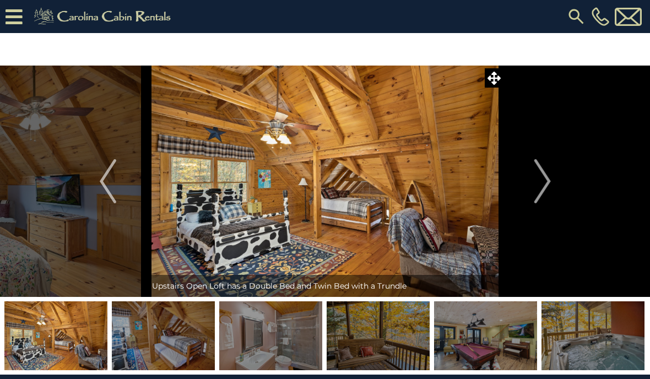
click at [548, 188] on img "Next" at bounding box center [541, 181] width 17 height 44
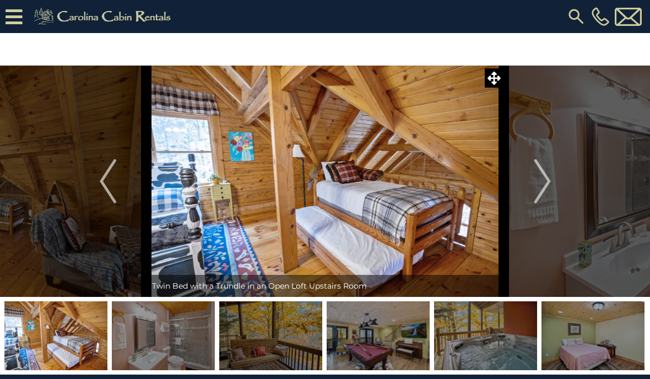
click at [550, 190] on img "Next" at bounding box center [541, 181] width 17 height 44
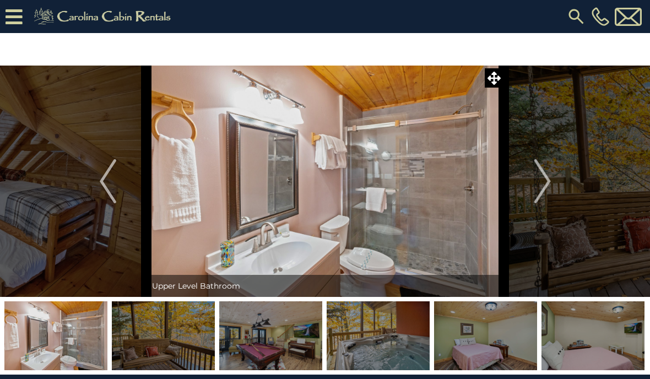
click at [546, 186] on img "Next" at bounding box center [541, 181] width 17 height 44
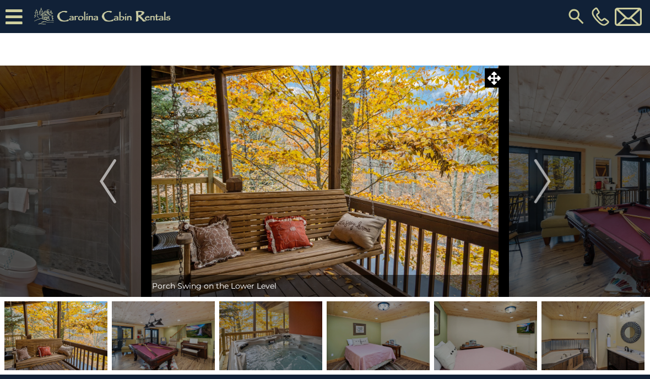
click at [547, 189] on img "Next" at bounding box center [541, 181] width 17 height 44
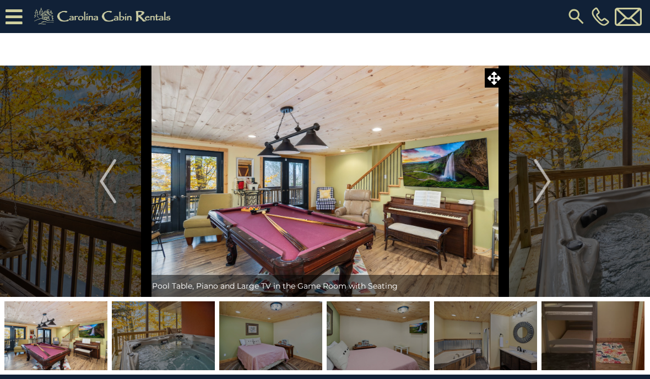
click at [548, 188] on img "Next" at bounding box center [541, 181] width 17 height 44
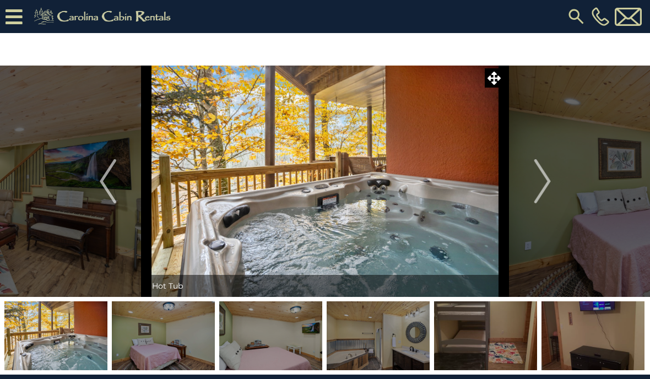
click at [545, 188] on img "Next" at bounding box center [541, 181] width 17 height 44
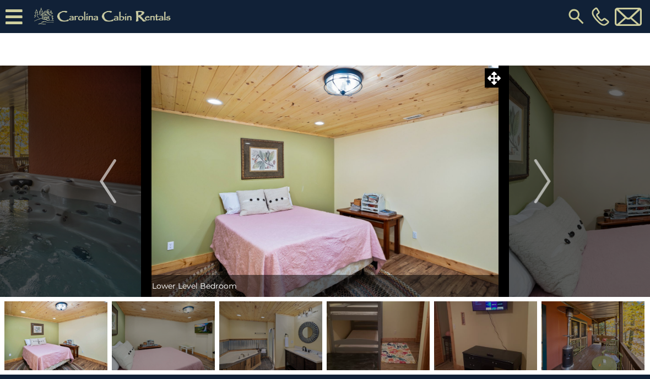
click at [546, 197] on img "Next" at bounding box center [541, 181] width 17 height 44
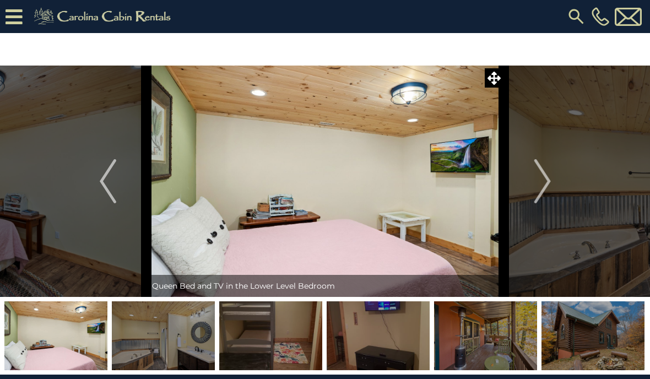
click at [546, 189] on img "Next" at bounding box center [541, 181] width 17 height 44
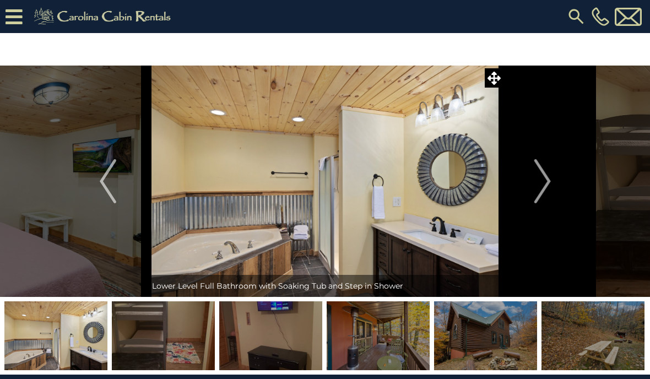
click at [547, 195] on img "Next" at bounding box center [541, 181] width 17 height 44
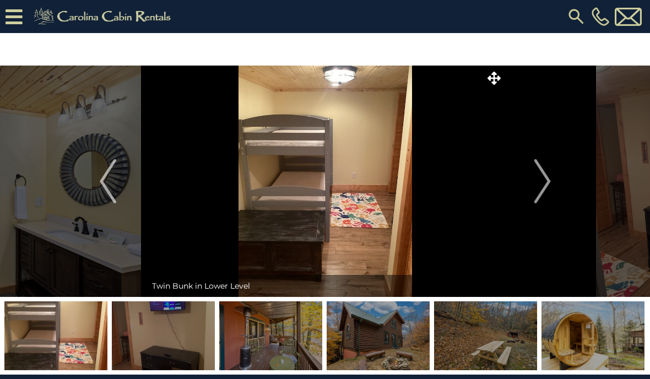
click at [101, 190] on img "Previous" at bounding box center [108, 181] width 17 height 44
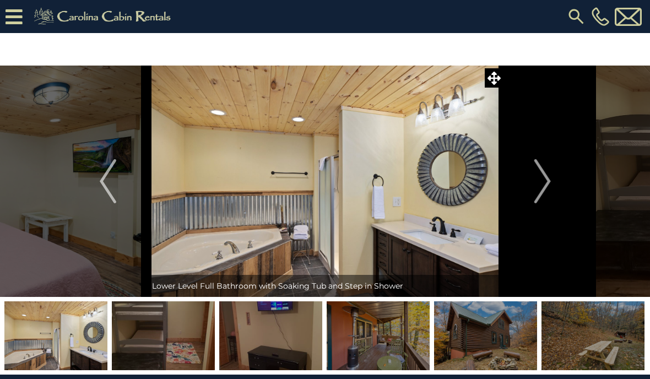
click at [559, 190] on button "Next" at bounding box center [542, 181] width 77 height 231
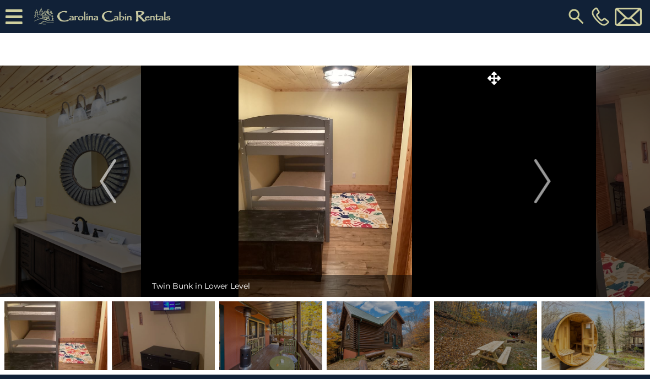
click at [548, 182] on img "Next" at bounding box center [541, 181] width 17 height 44
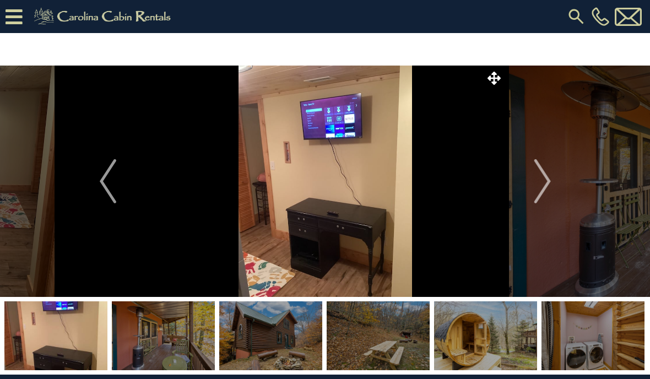
click at [550, 184] on img "Next" at bounding box center [541, 181] width 17 height 44
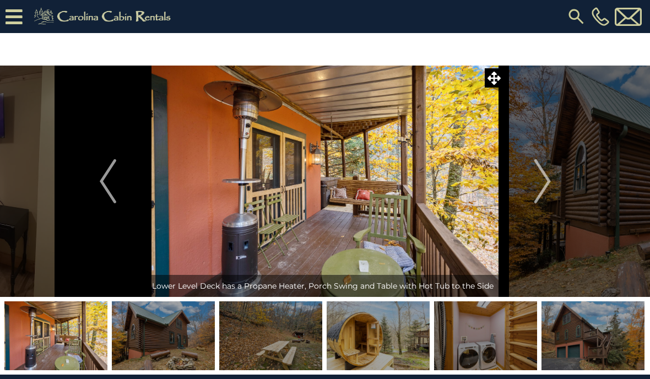
click at [547, 177] on img "Next" at bounding box center [541, 181] width 17 height 44
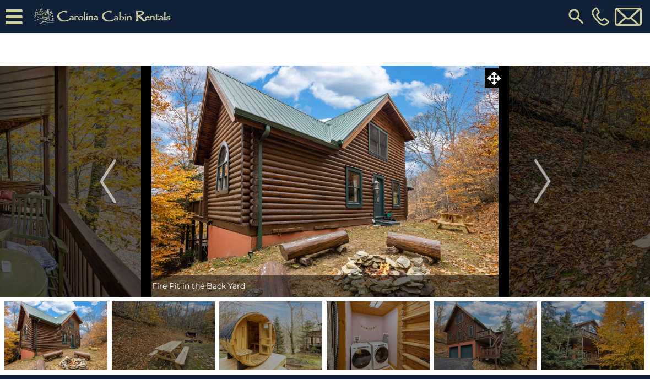
click at [554, 179] on button "Next" at bounding box center [542, 181] width 77 height 231
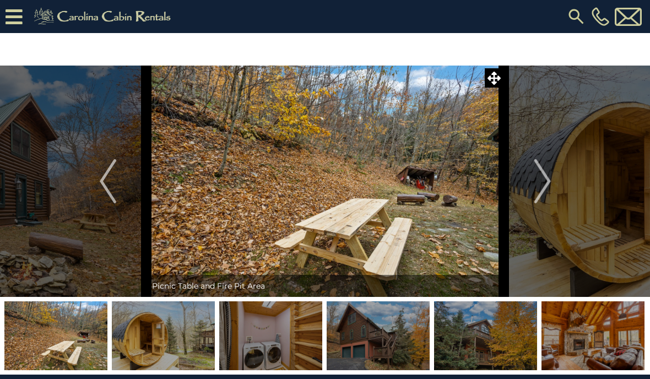
click at [549, 178] on img "Next" at bounding box center [541, 181] width 17 height 44
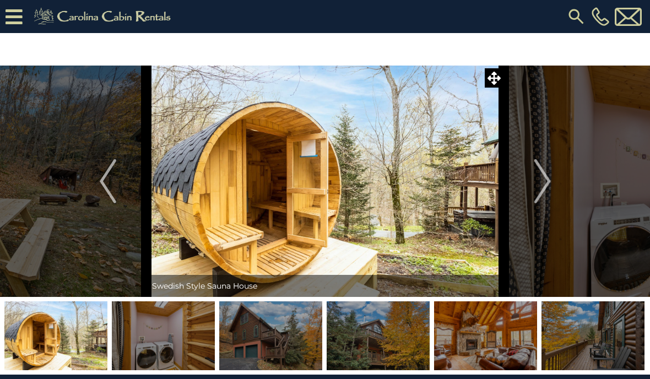
click at [555, 183] on button "Next" at bounding box center [542, 181] width 77 height 231
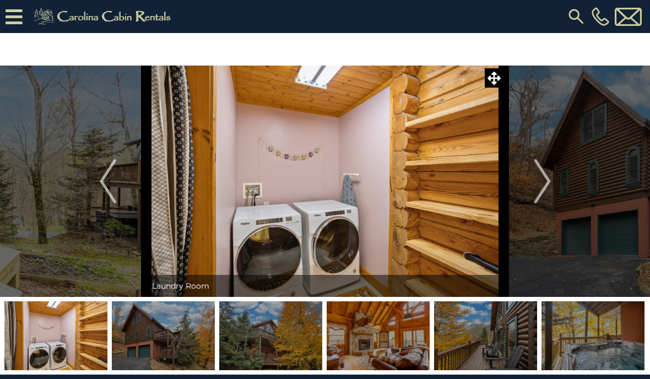
click at [552, 182] on button "Next" at bounding box center [542, 181] width 77 height 231
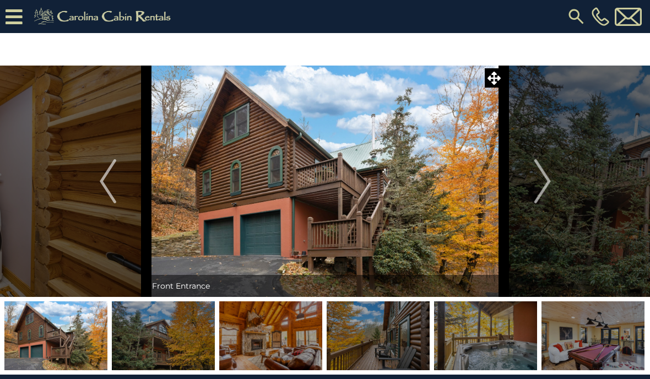
click at [543, 181] on img "Next" at bounding box center [541, 181] width 17 height 44
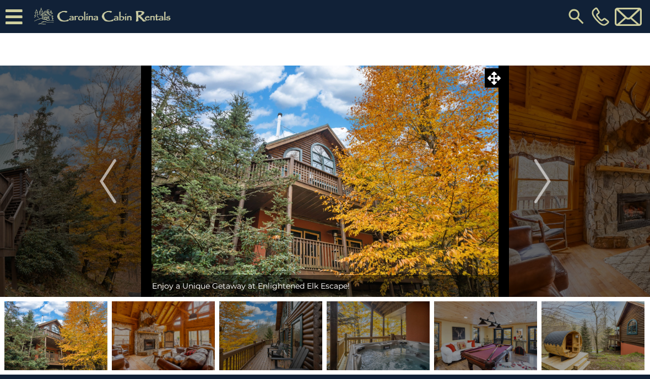
click at [552, 185] on button "Next" at bounding box center [542, 181] width 77 height 231
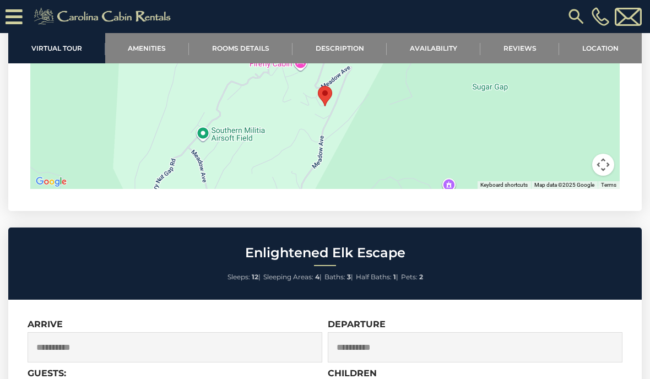
scroll to position [2520, 0]
